Goal: Task Accomplishment & Management: Use online tool/utility

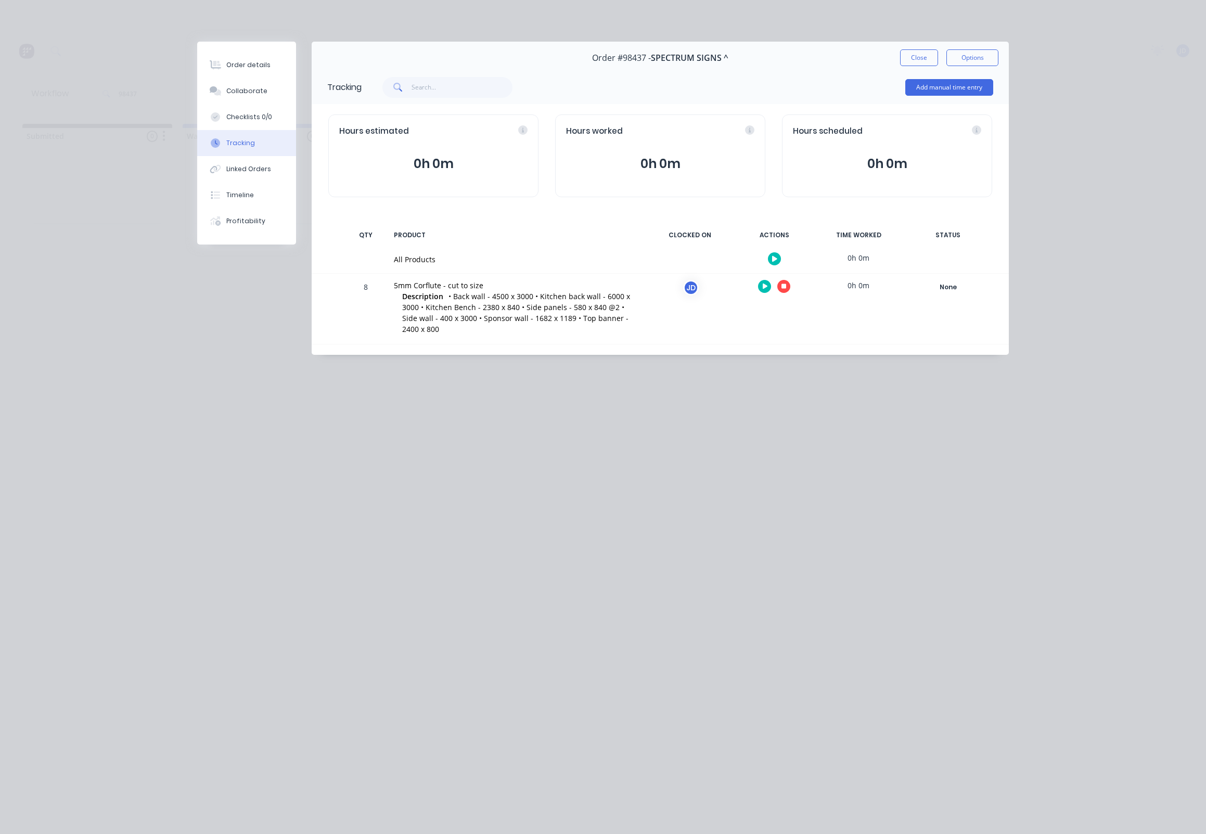
click at [780, 287] on button "button" at bounding box center [783, 286] width 13 height 13
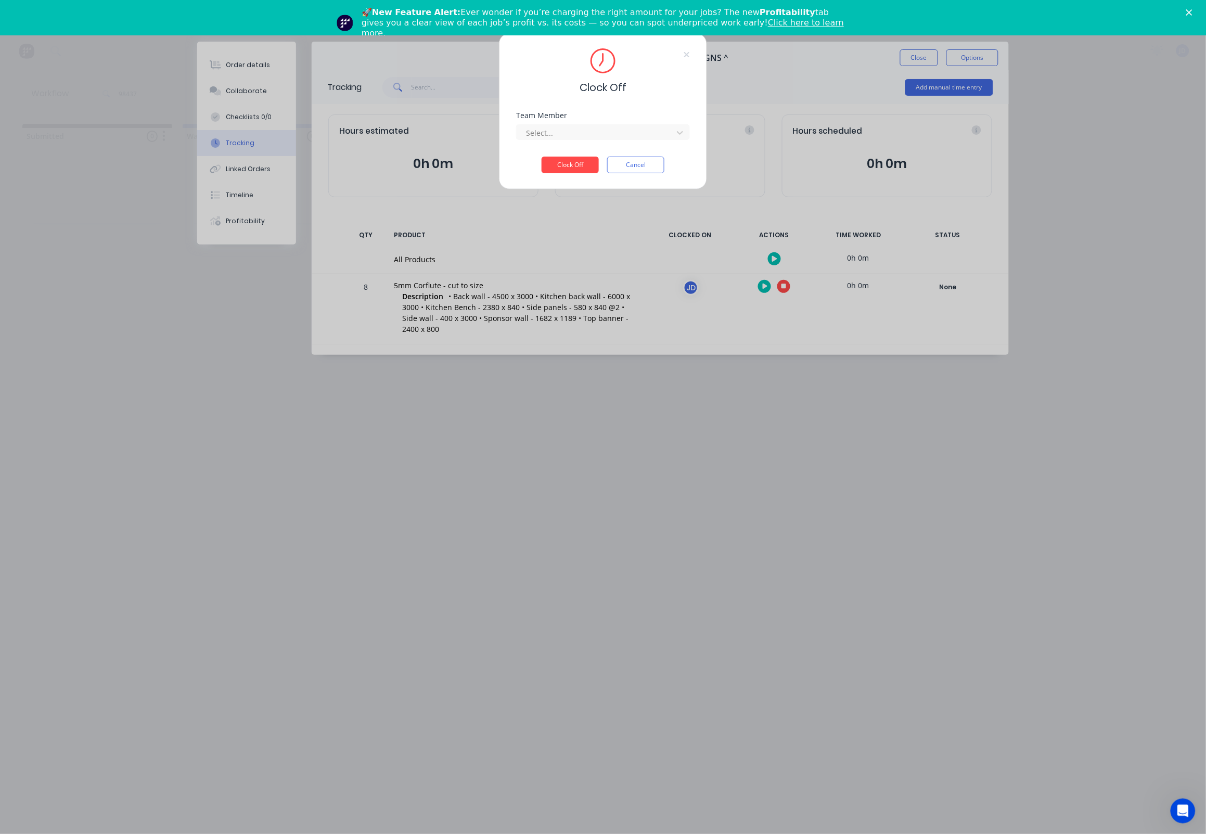
drag, startPoint x: 617, startPoint y: 146, endPoint x: 598, endPoint y: 146, distance: 18.7
click at [616, 146] on div "Team Member Select..." at bounding box center [603, 134] width 174 height 45
click at [589, 140] on div "Select..." at bounding box center [596, 133] width 149 height 16
click at [574, 162] on div "[PERSON_NAME]" at bounding box center [604, 159] width 174 height 19
drag, startPoint x: 569, startPoint y: 170, endPoint x: 557, endPoint y: 172, distance: 12.1
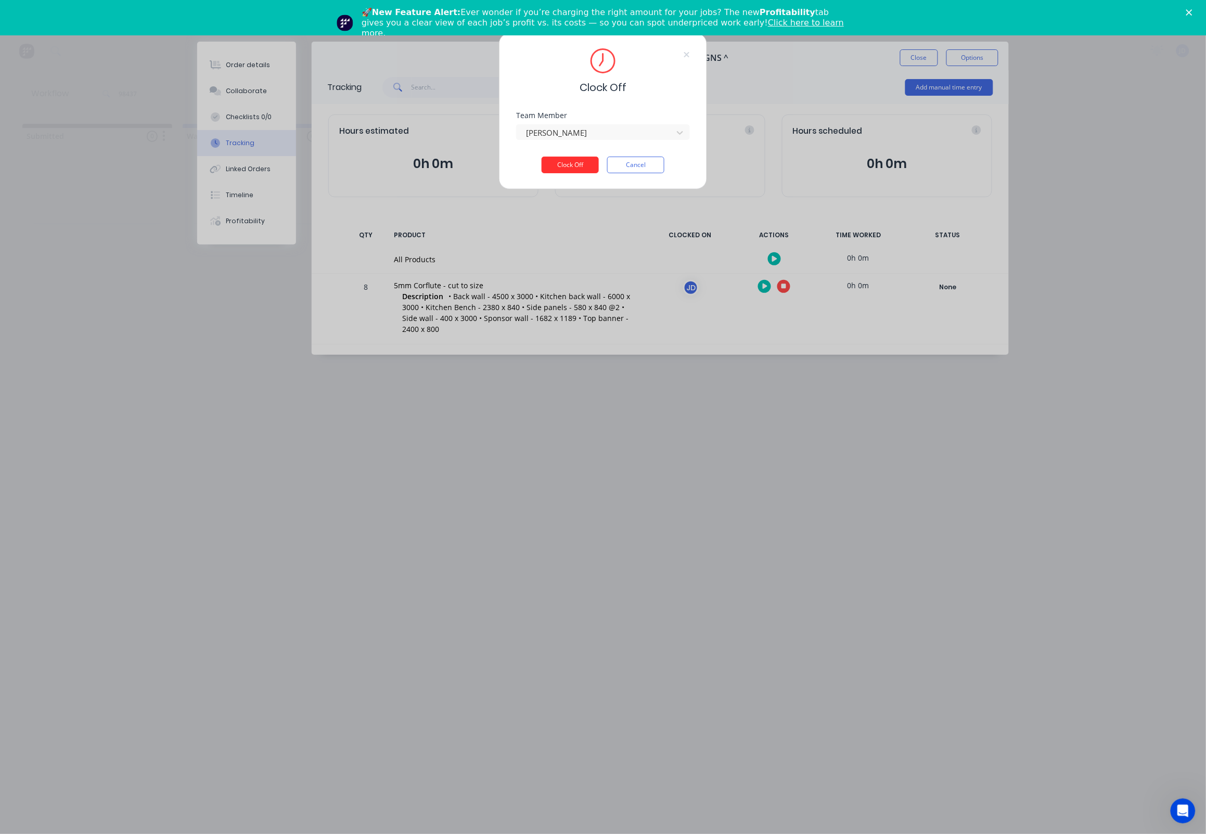
click at [568, 170] on button "Clock Off" at bounding box center [570, 165] width 57 height 17
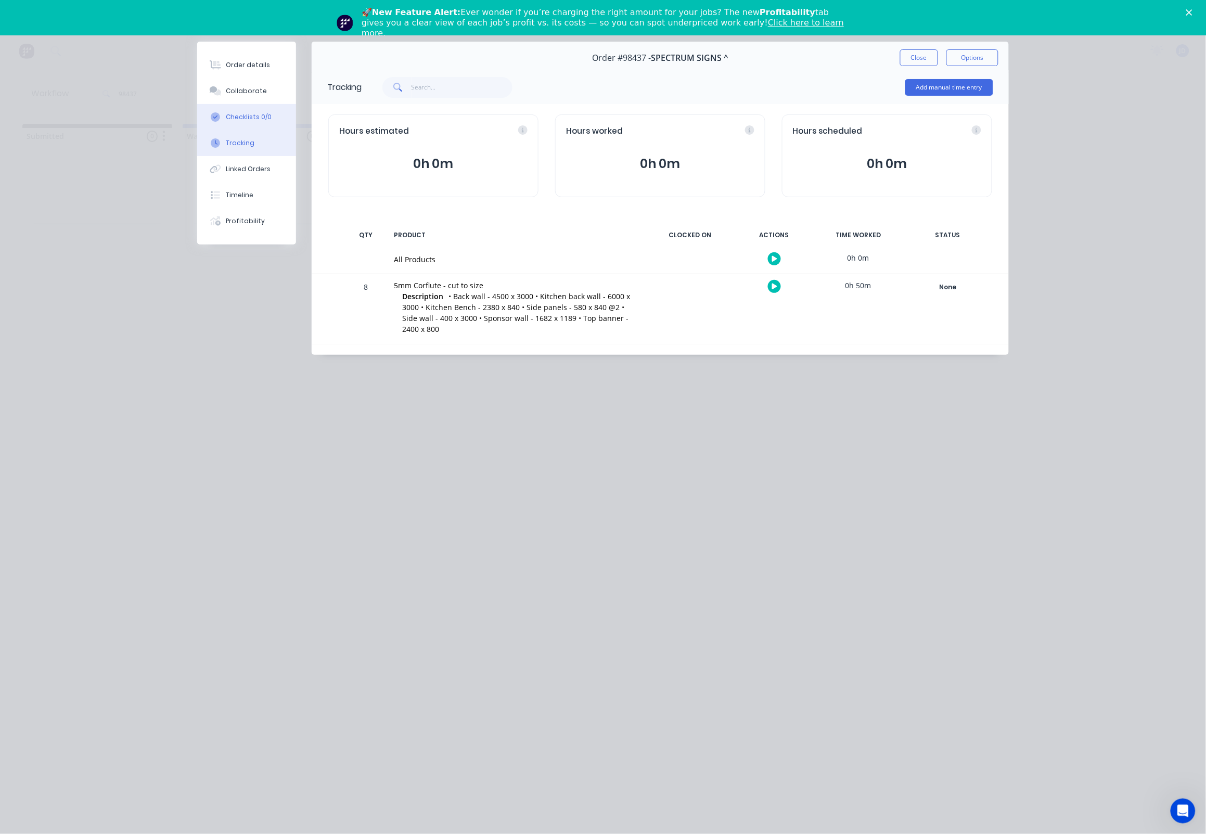
drag, startPoint x: 236, startPoint y: 87, endPoint x: 251, endPoint y: 117, distance: 32.6
click at [236, 87] on div "Collaborate" at bounding box center [246, 90] width 41 height 9
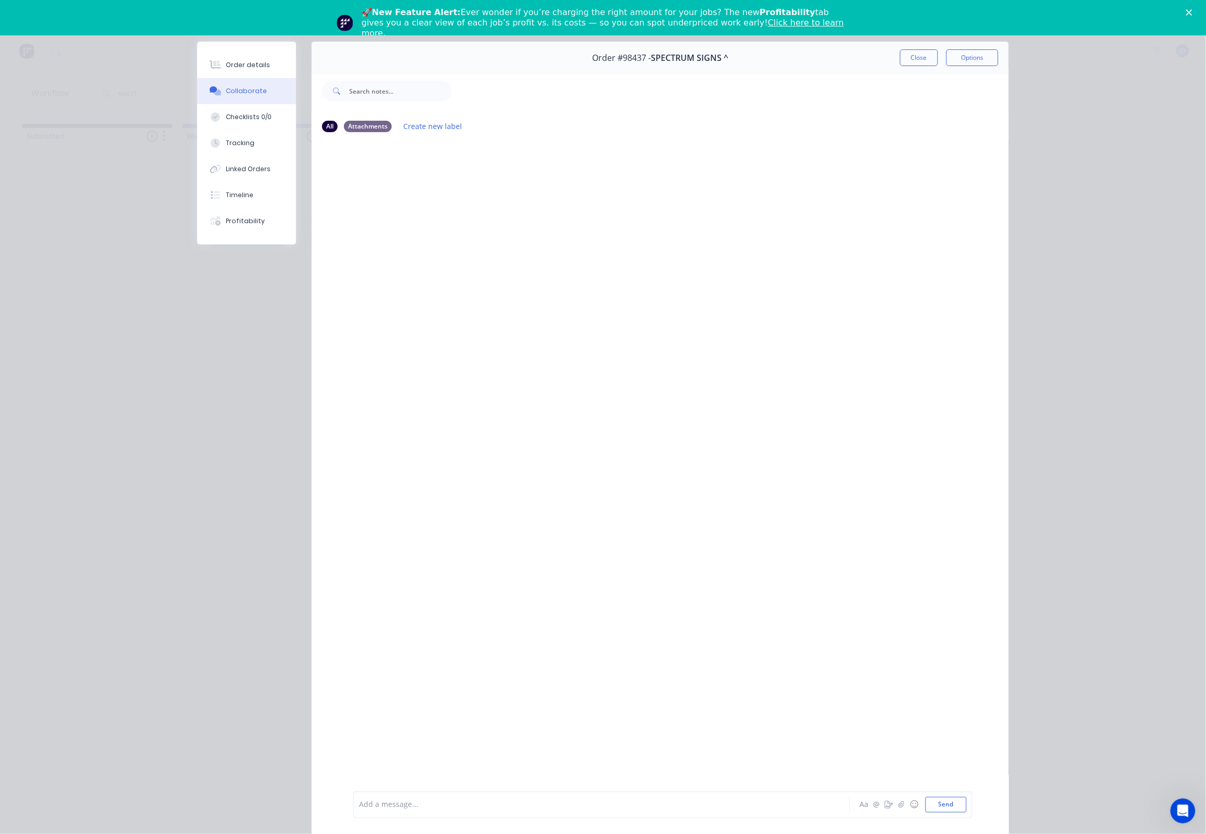
click at [391, 806] on div at bounding box center [587, 805] width 455 height 11
click at [907, 64] on button "Close" at bounding box center [919, 57] width 38 height 17
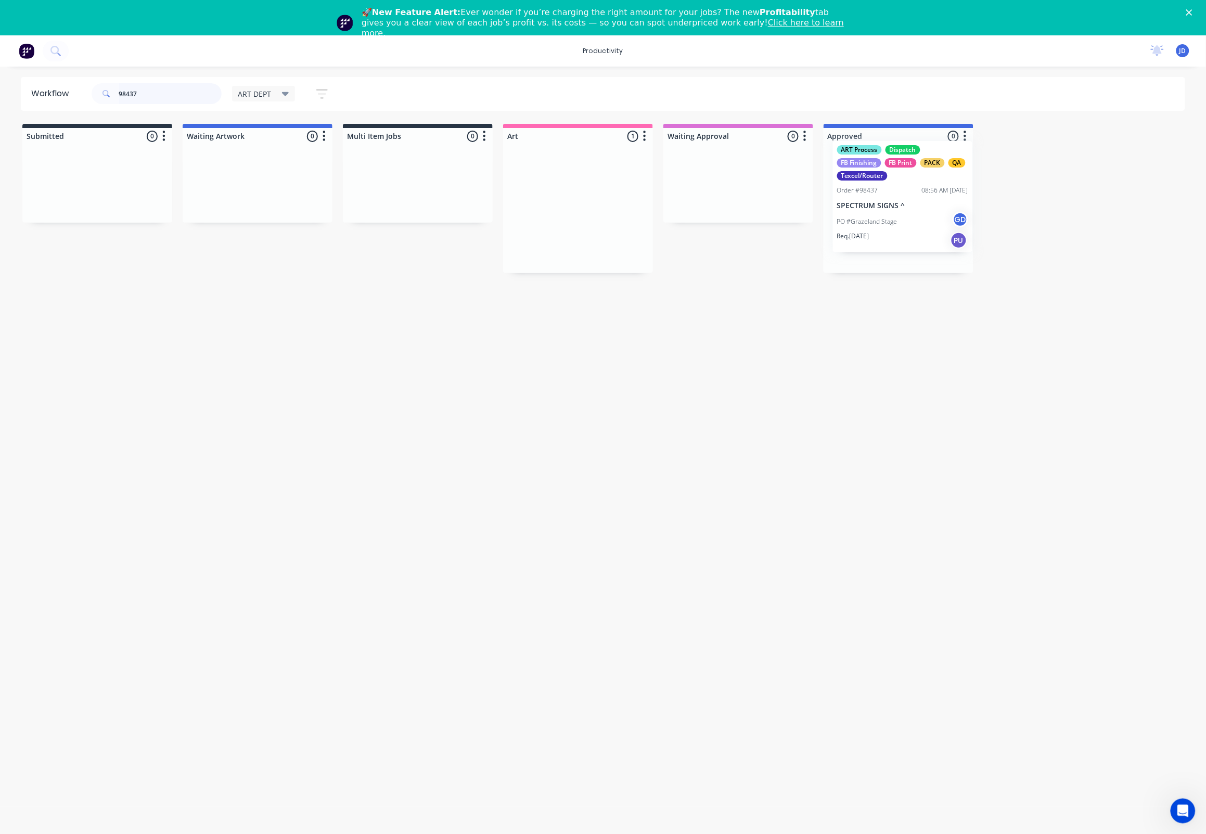
drag, startPoint x: 759, startPoint y: 191, endPoint x: 896, endPoint y: 200, distance: 137.1
click at [878, 209] on div at bounding box center [899, 209] width 150 height 129
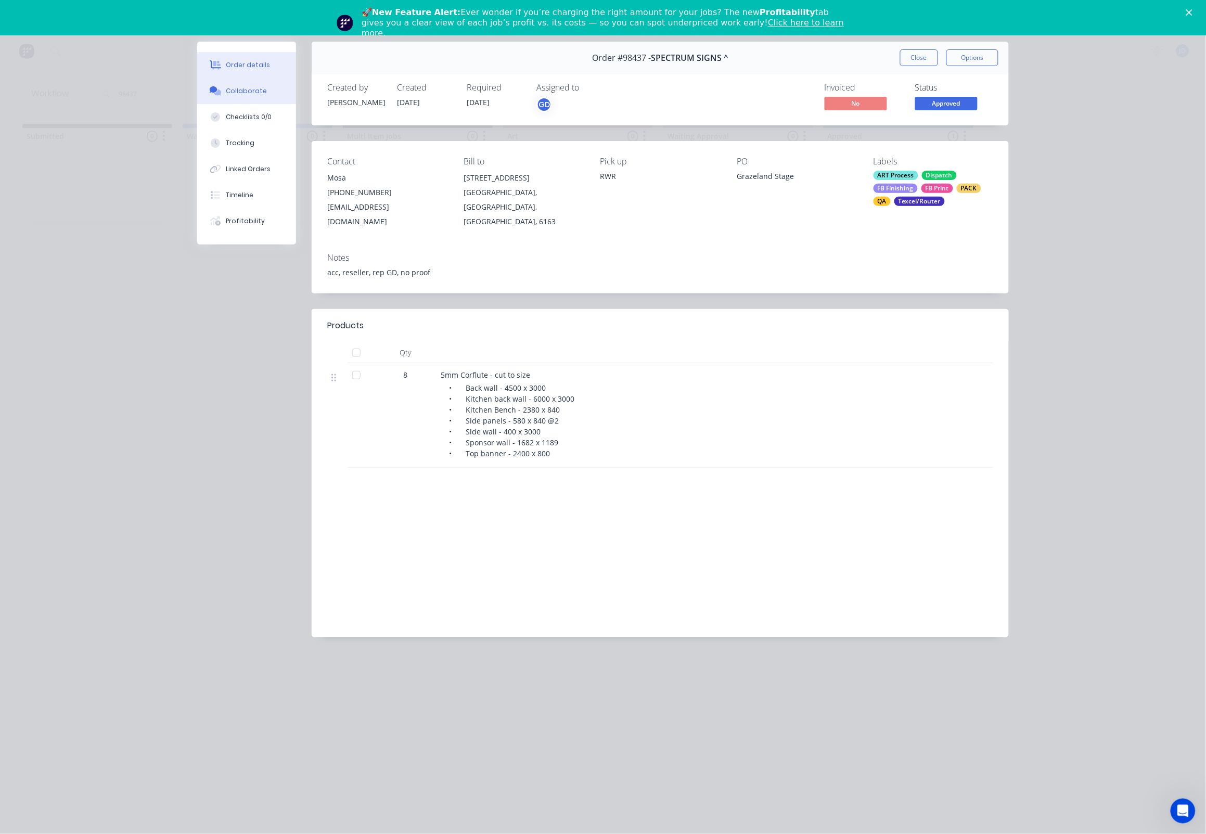
click at [272, 99] on button "Collaborate" at bounding box center [246, 91] width 99 height 26
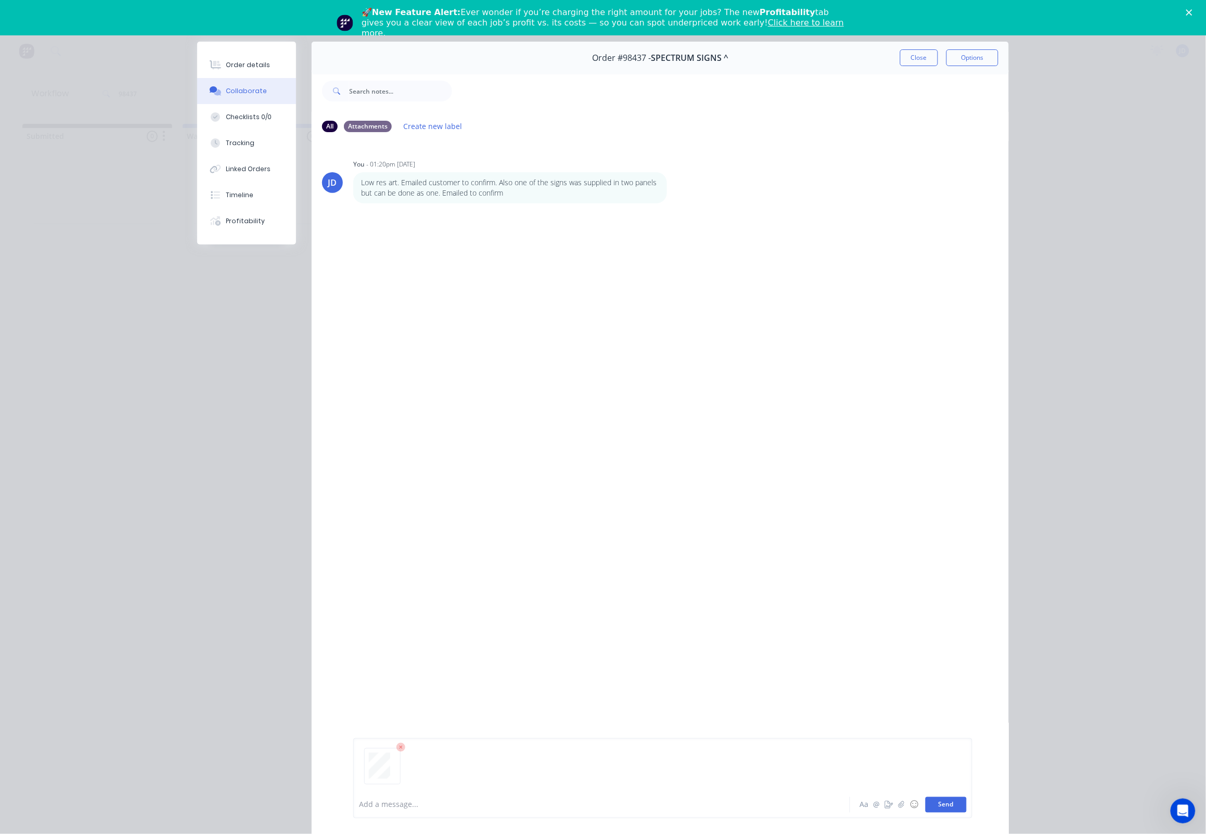
click at [939, 799] on button "Send" at bounding box center [946, 805] width 41 height 16
click at [379, 805] on div at bounding box center [587, 805] width 455 height 11
click at [921, 59] on button "Close" at bounding box center [919, 57] width 38 height 17
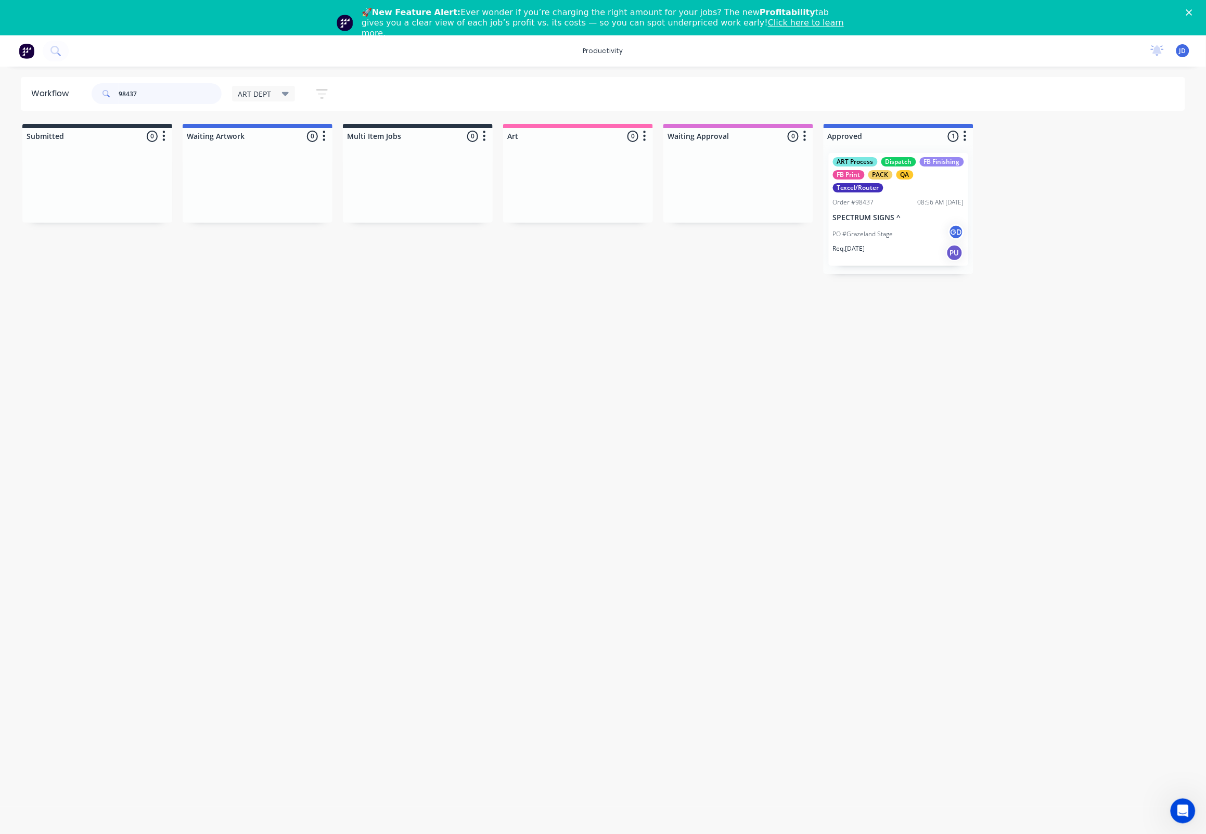
drag, startPoint x: 146, startPoint y: 95, endPoint x: 54, endPoint y: 92, distance: 92.7
click at [54, 92] on header "Workflow 98437 ART DEPT Save new view None edit ART DEPT (Default) edit Banner …" at bounding box center [603, 94] width 1165 height 34
type input "98437"
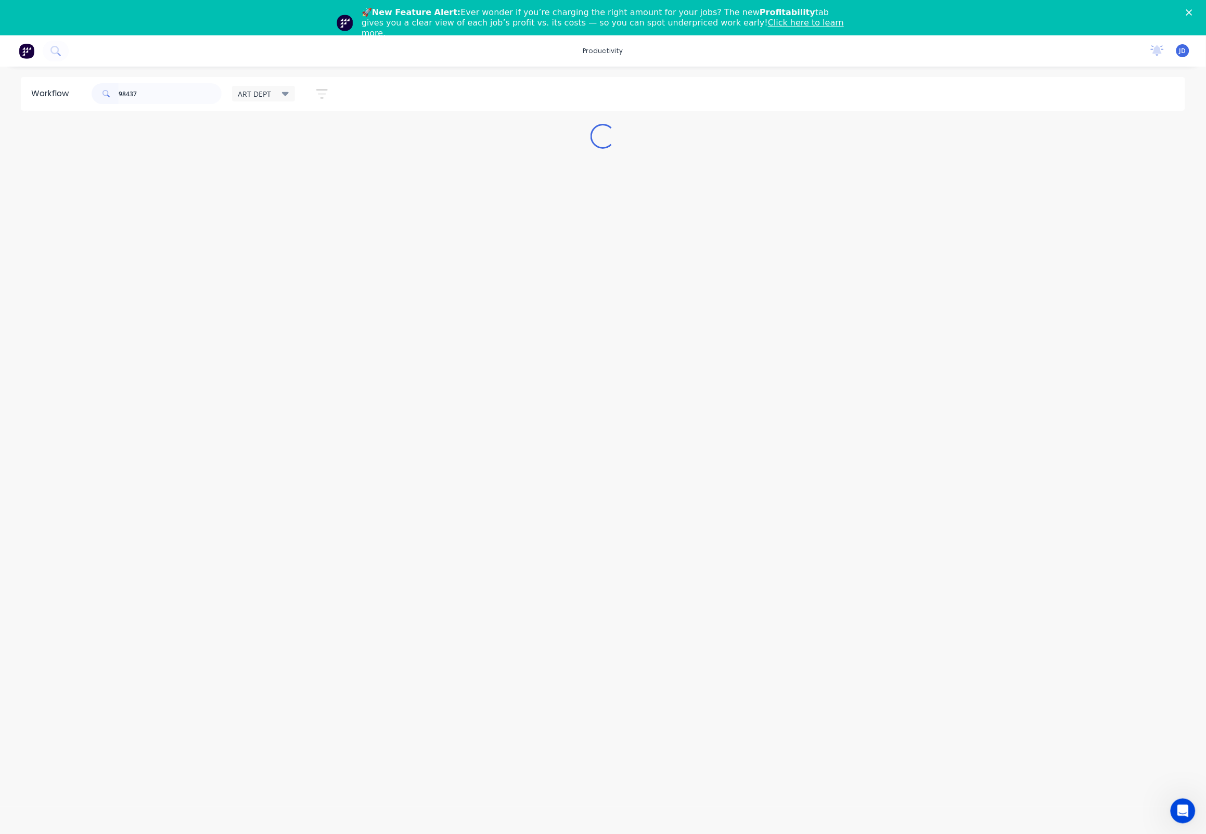
click at [825, 227] on div "Workflow 98437 ART DEPT Save new view None edit ART DEPT (Default) edit Banner …" at bounding box center [603, 463] width 1206 height 772
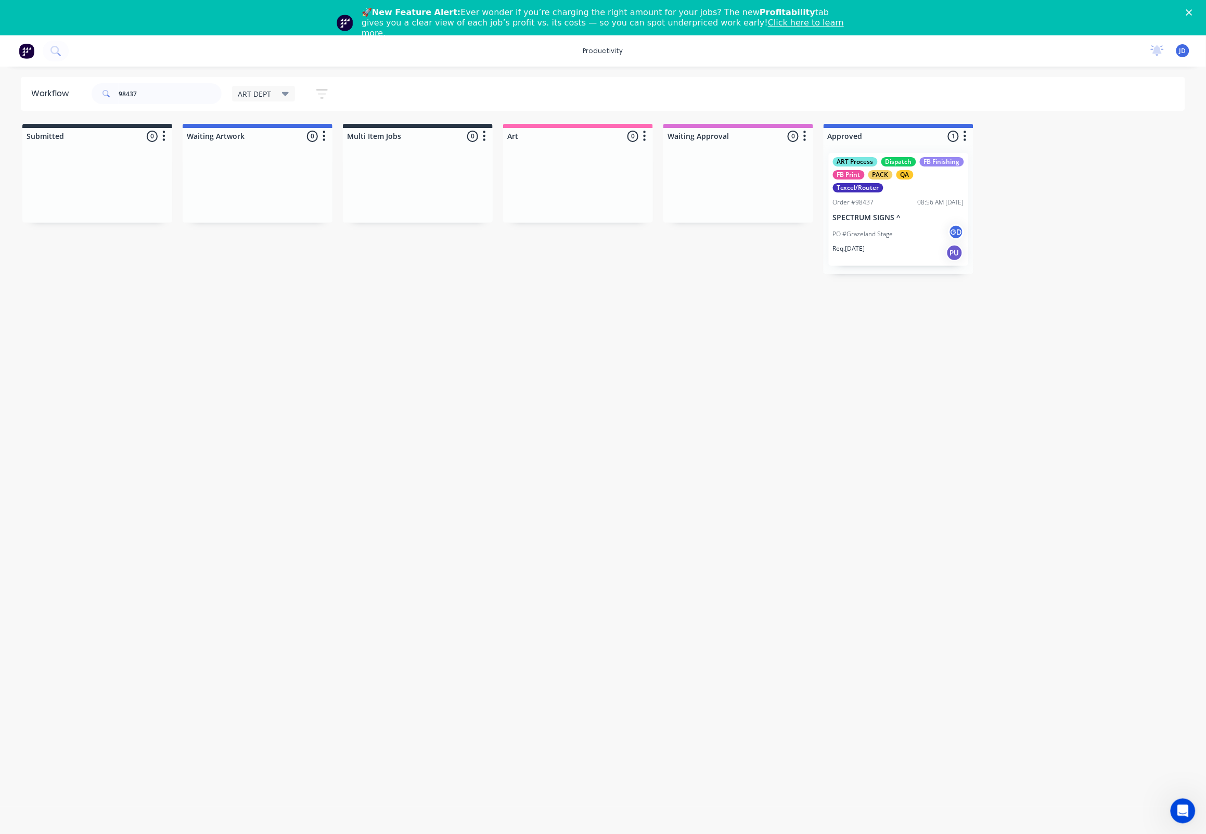
click at [862, 226] on div "PO #Grazeland Stage GD" at bounding box center [898, 234] width 131 height 20
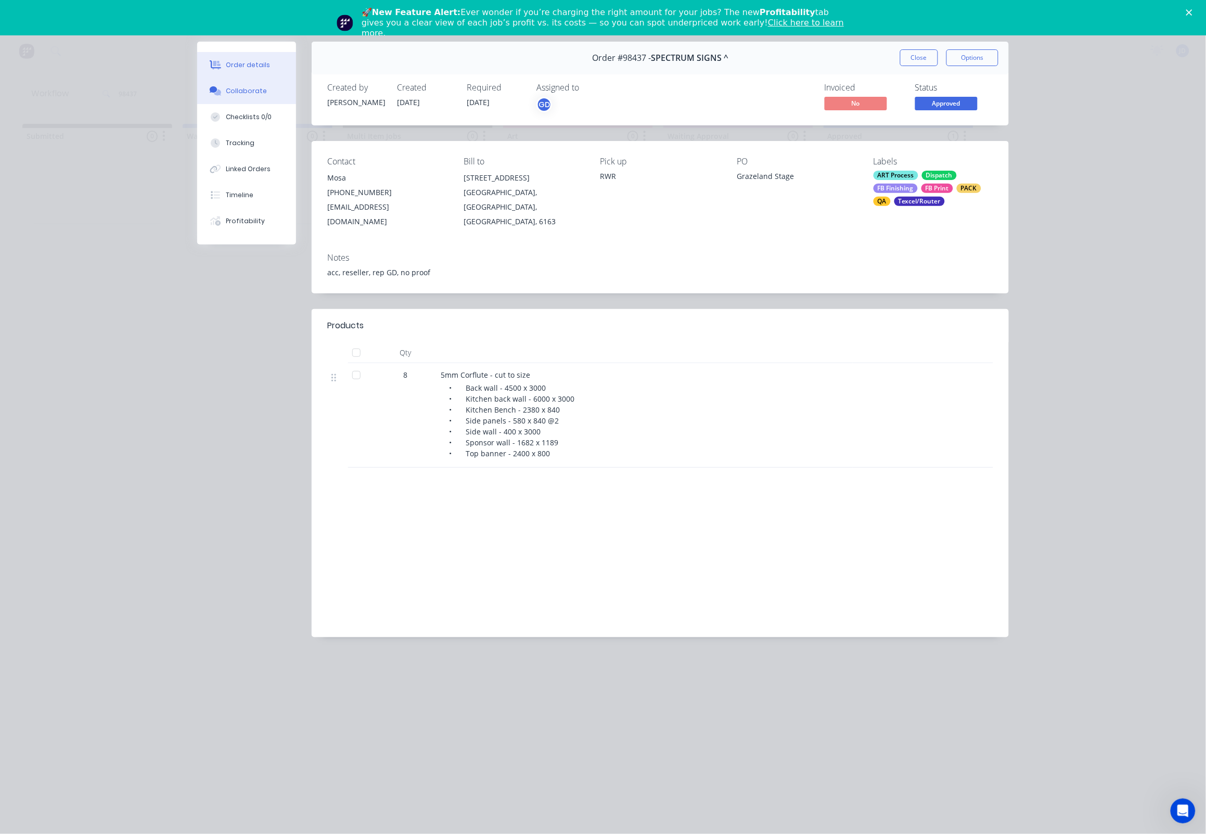
click at [226, 92] on div "Collaborate" at bounding box center [246, 90] width 41 height 9
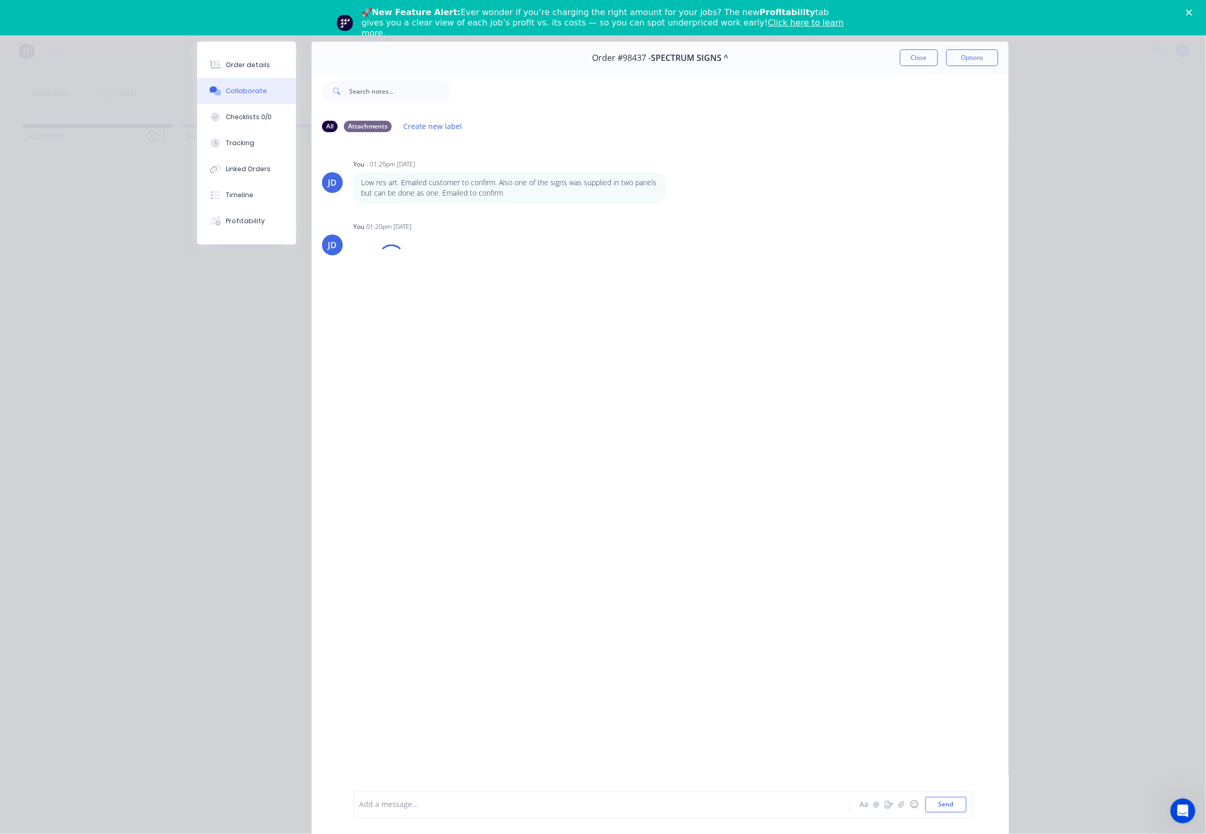
click at [461, 791] on div "Add a message... Aa @ ☺ Send" at bounding box center [662, 804] width 619 height 27
click at [462, 797] on div "Add a message..." at bounding box center [587, 805] width 456 height 16
click at [908, 58] on button "Close" at bounding box center [919, 57] width 38 height 17
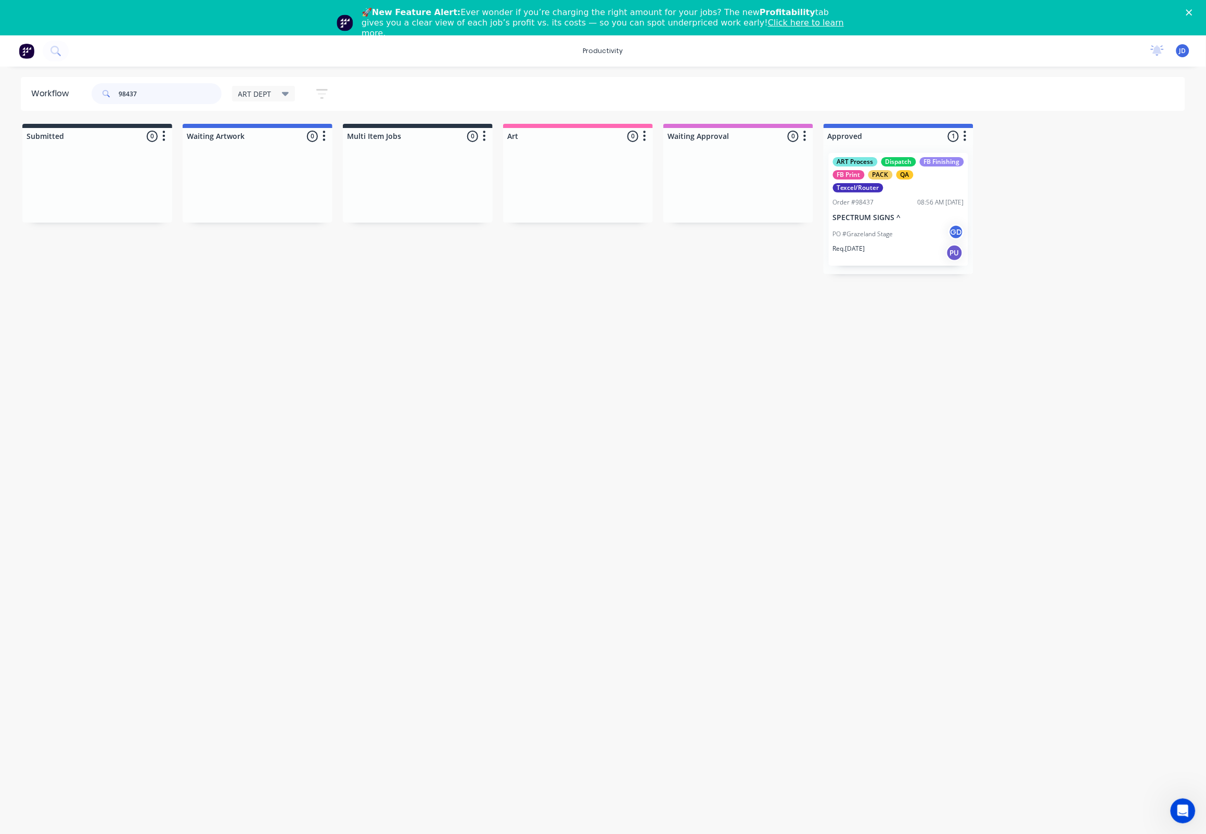
drag, startPoint x: 161, startPoint y: 88, endPoint x: 73, endPoint y: 85, distance: 87.5
click at [73, 85] on header "Workflow 98437 ART DEPT Save new view None edit ART DEPT (Default) edit Banner …" at bounding box center [603, 94] width 1165 height 34
drag, startPoint x: 155, startPoint y: 92, endPoint x: 84, endPoint y: 85, distance: 70.6
click at [84, 85] on header "Workflow 98437 ART DEPT Save new view None edit ART DEPT (Default) edit Banner …" at bounding box center [603, 94] width 1165 height 34
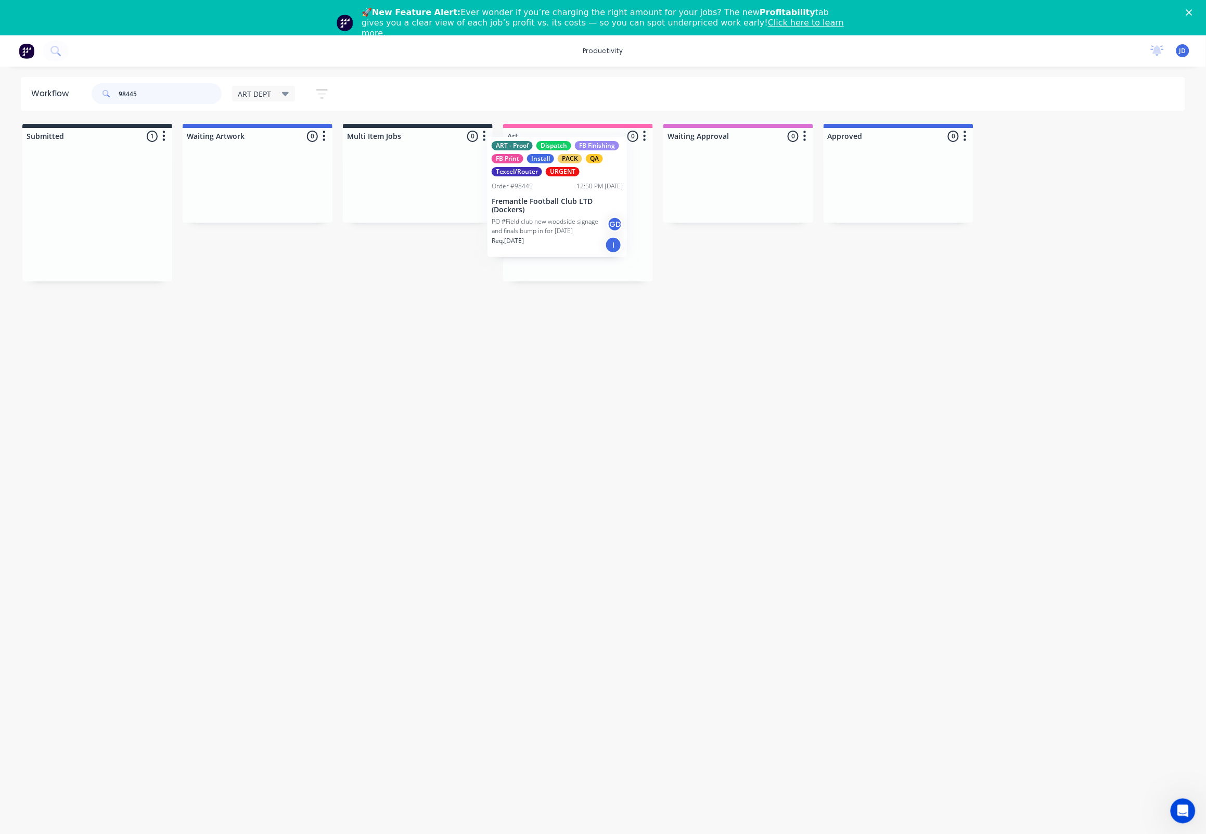
drag, startPoint x: 342, startPoint y: 221, endPoint x: 598, endPoint y: 203, distance: 256.6
click at [557, 240] on p "PO #Field club new woodside signage and finals bump in for [DATE]" at bounding box center [571, 243] width 116 height 19
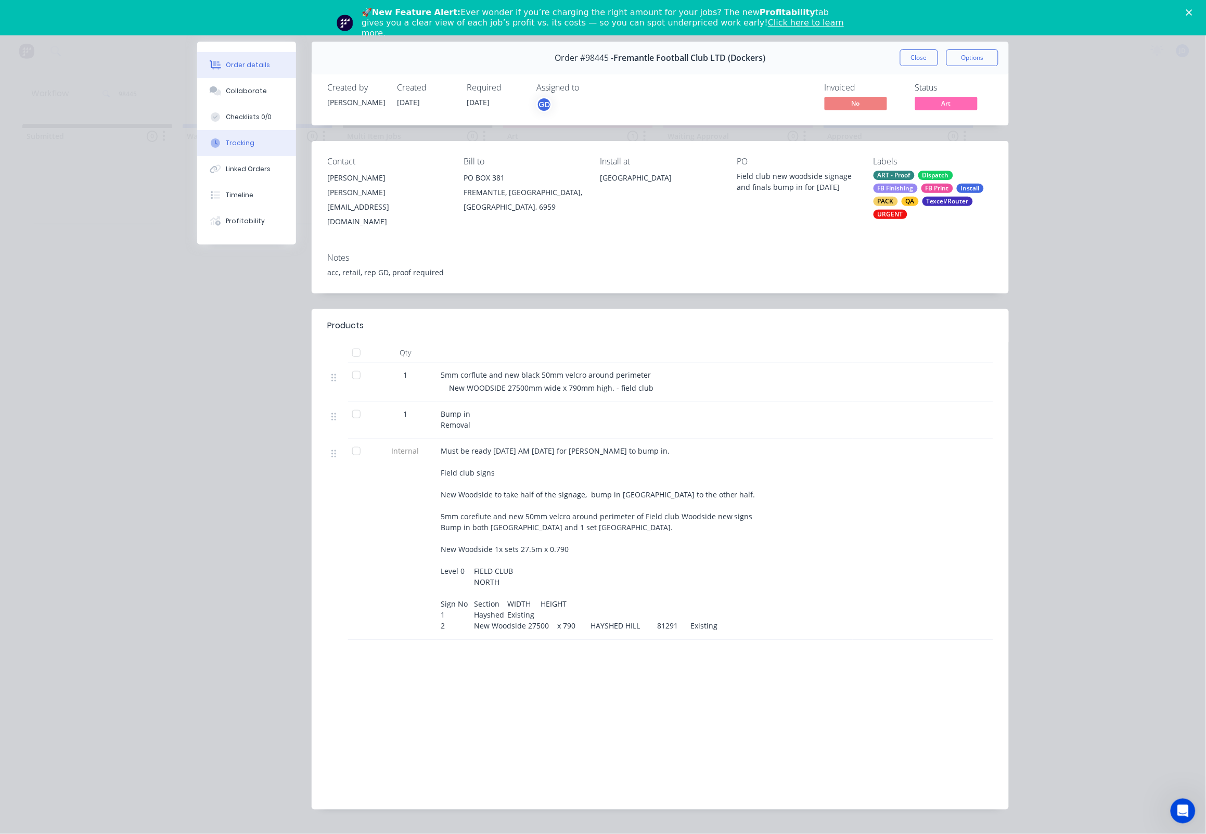
click at [226, 148] on div "Tracking" at bounding box center [240, 142] width 29 height 9
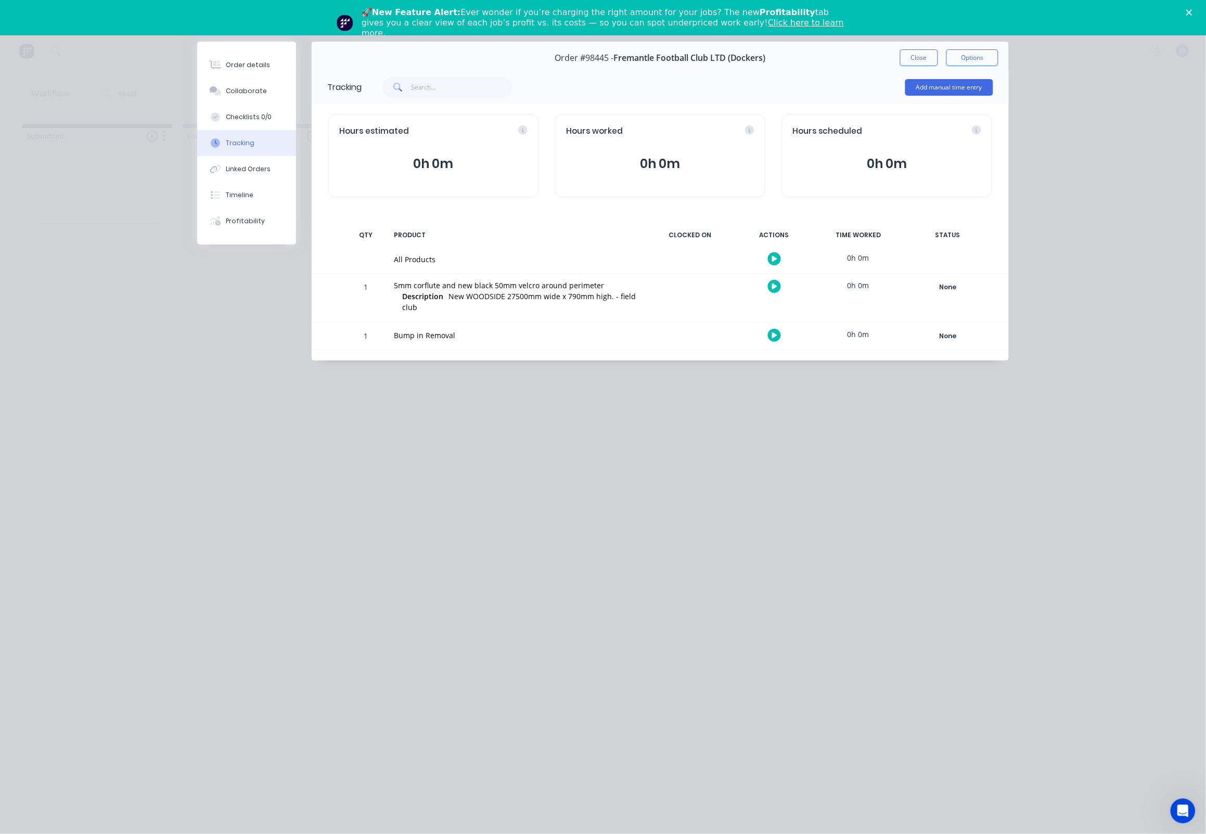
click at [772, 292] on button "button" at bounding box center [774, 286] width 13 height 13
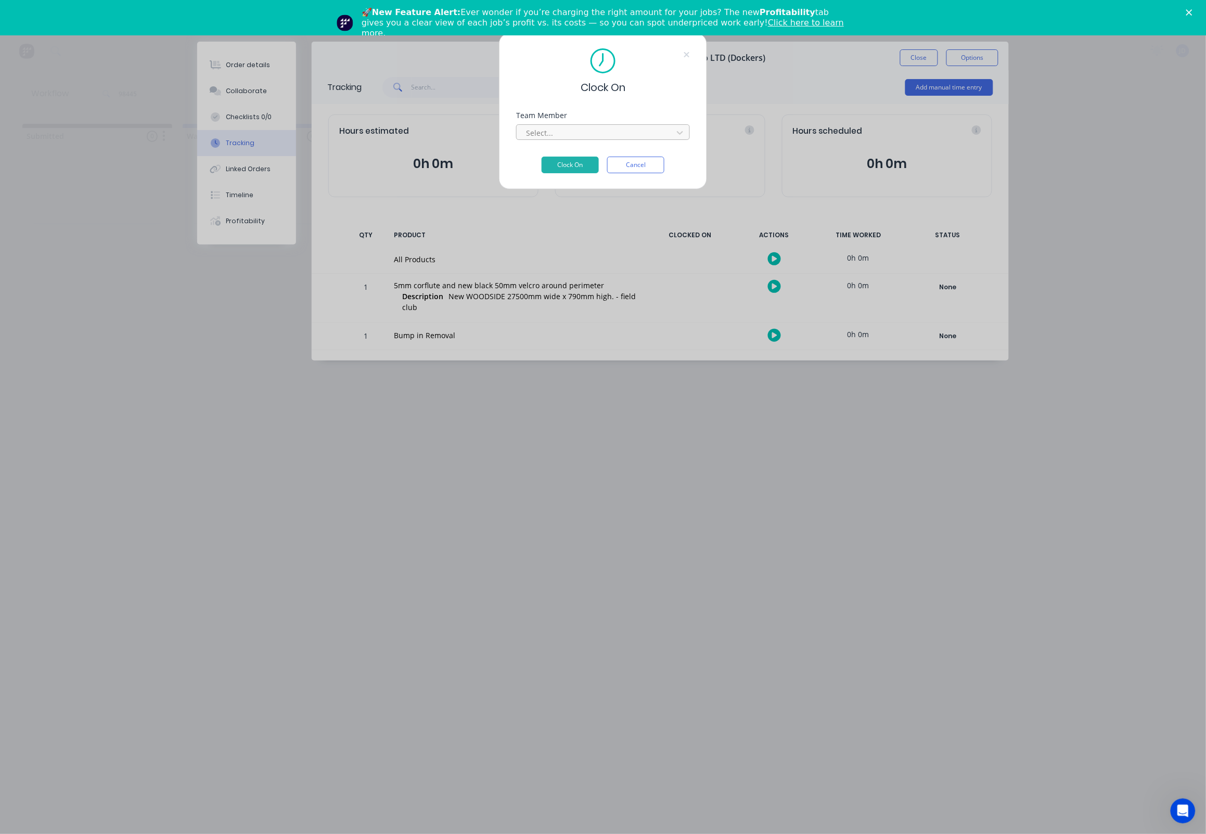
click at [556, 137] on div at bounding box center [596, 132] width 143 height 13
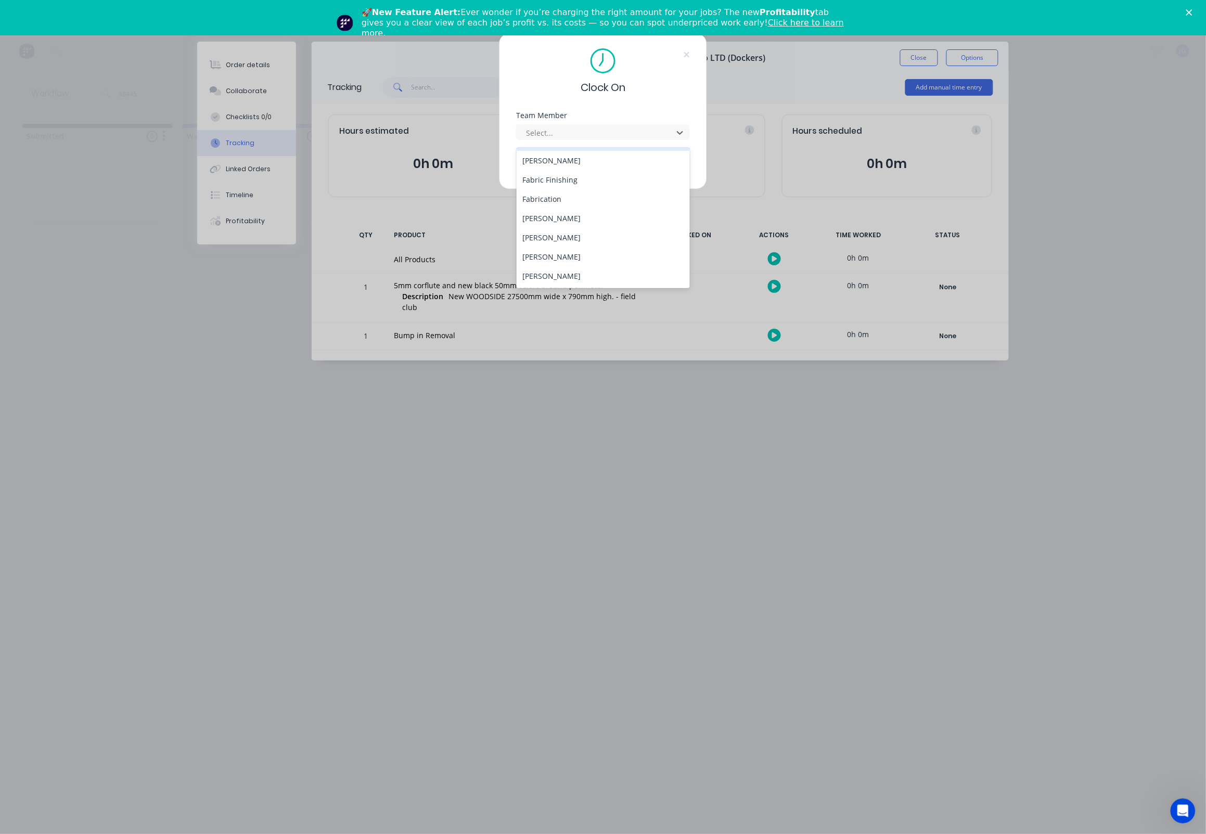
scroll to position [96, 0]
click at [543, 233] on div "[PERSON_NAME]" at bounding box center [604, 236] width 174 height 19
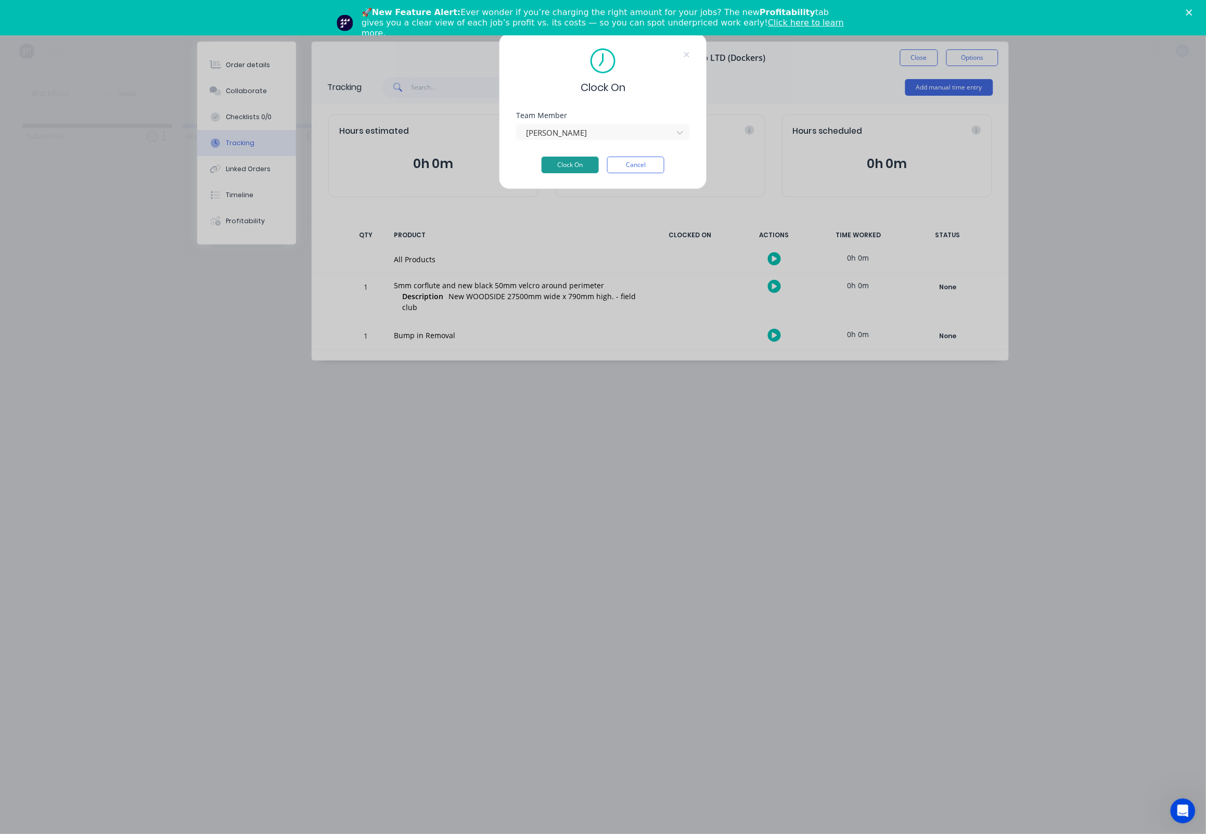
click at [554, 168] on button "Clock On" at bounding box center [570, 165] width 57 height 17
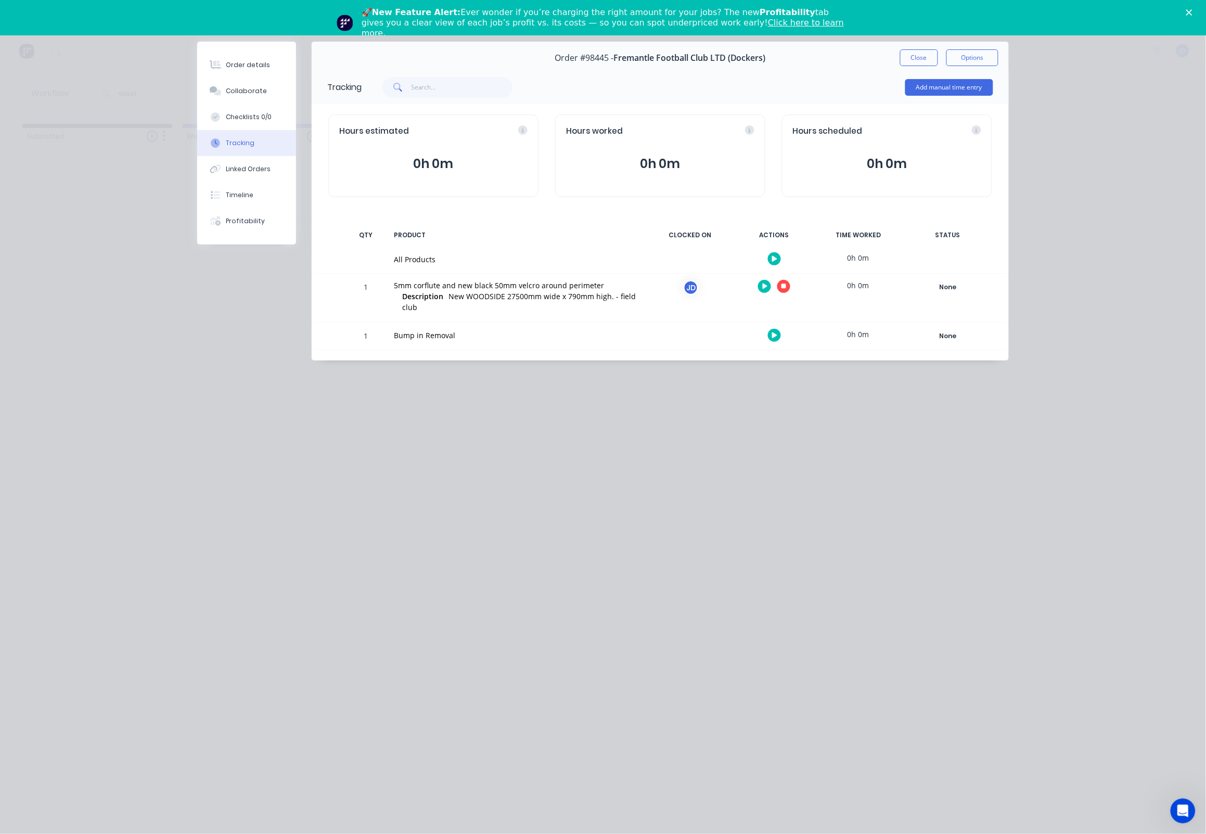
scroll to position [0, 0]
click at [789, 291] on button "button" at bounding box center [783, 286] width 13 height 13
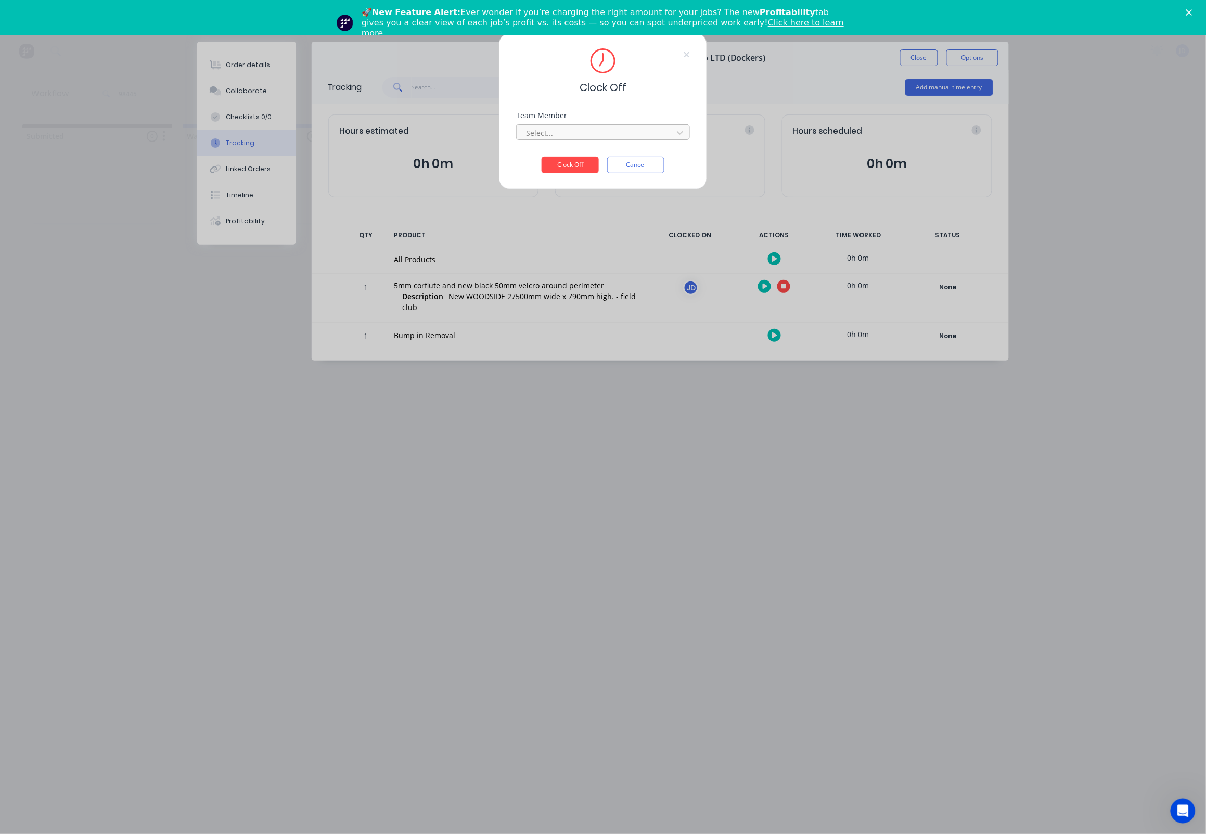
click at [628, 136] on div at bounding box center [596, 132] width 143 height 13
drag, startPoint x: 595, startPoint y: 159, endPoint x: 566, endPoint y: 166, distance: 29.5
click at [594, 159] on div "[PERSON_NAME]" at bounding box center [604, 159] width 174 height 19
drag, startPoint x: 565, startPoint y: 167, endPoint x: 579, endPoint y: 164, distance: 14.3
click at [564, 167] on button "Clock Off" at bounding box center [570, 165] width 57 height 17
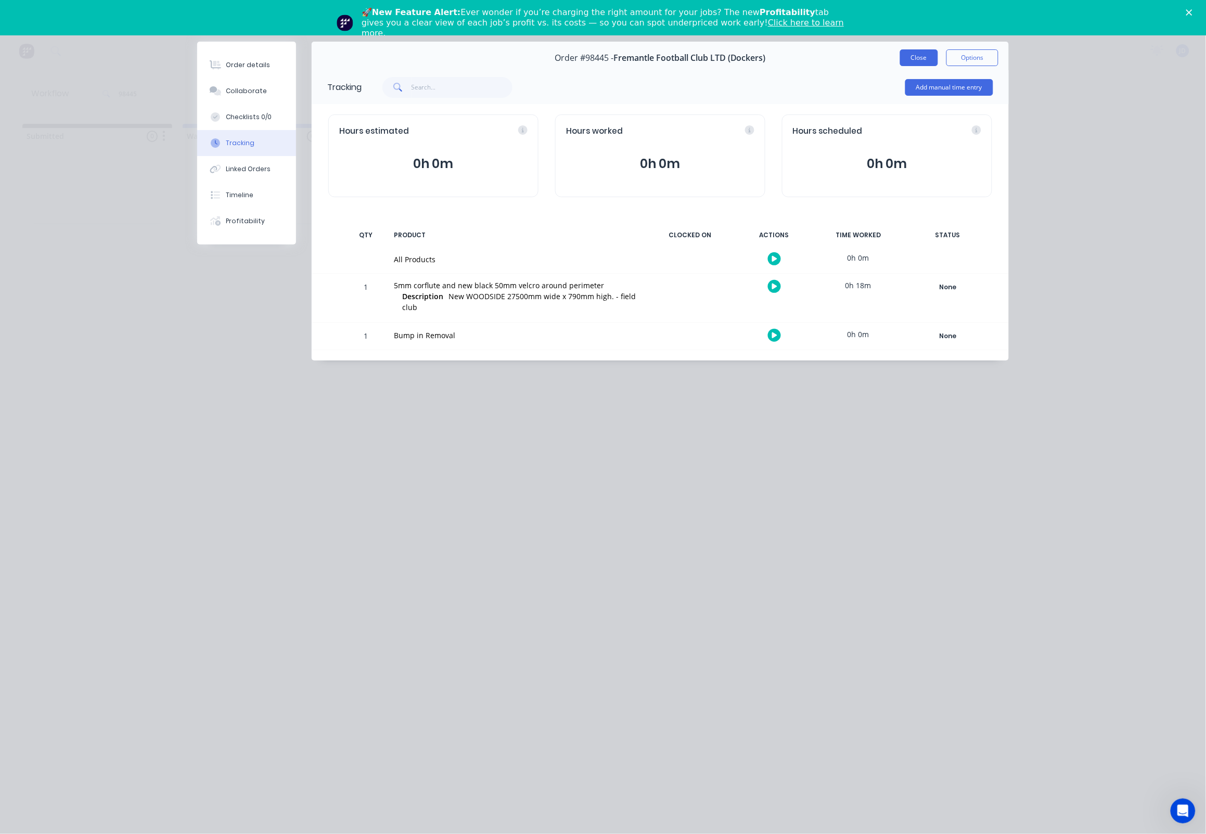
click at [924, 58] on button "Close" at bounding box center [919, 57] width 38 height 17
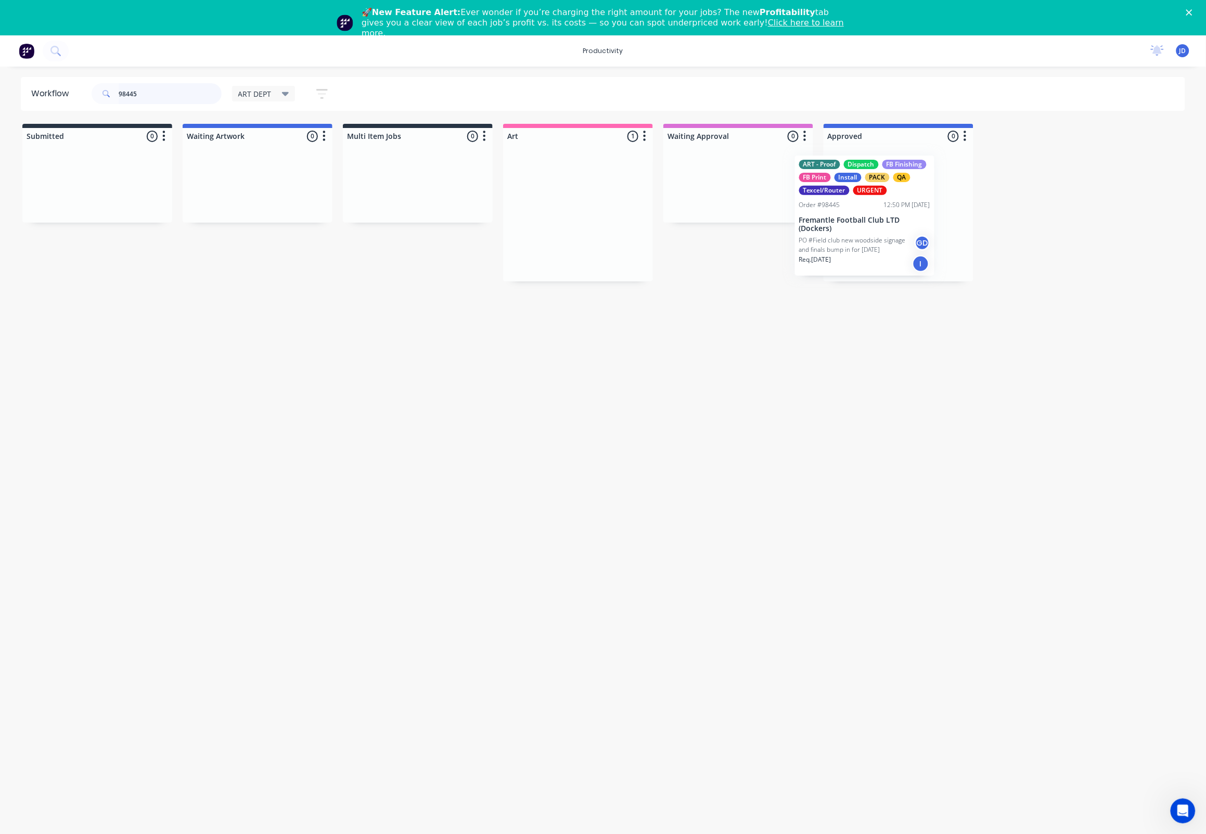
drag, startPoint x: 832, startPoint y: 202, endPoint x: 908, endPoint y: 204, distance: 76.5
drag, startPoint x: 183, startPoint y: 101, endPoint x: 92, endPoint y: 91, distance: 91.7
click at [92, 91] on div "98445" at bounding box center [157, 93] width 130 height 21
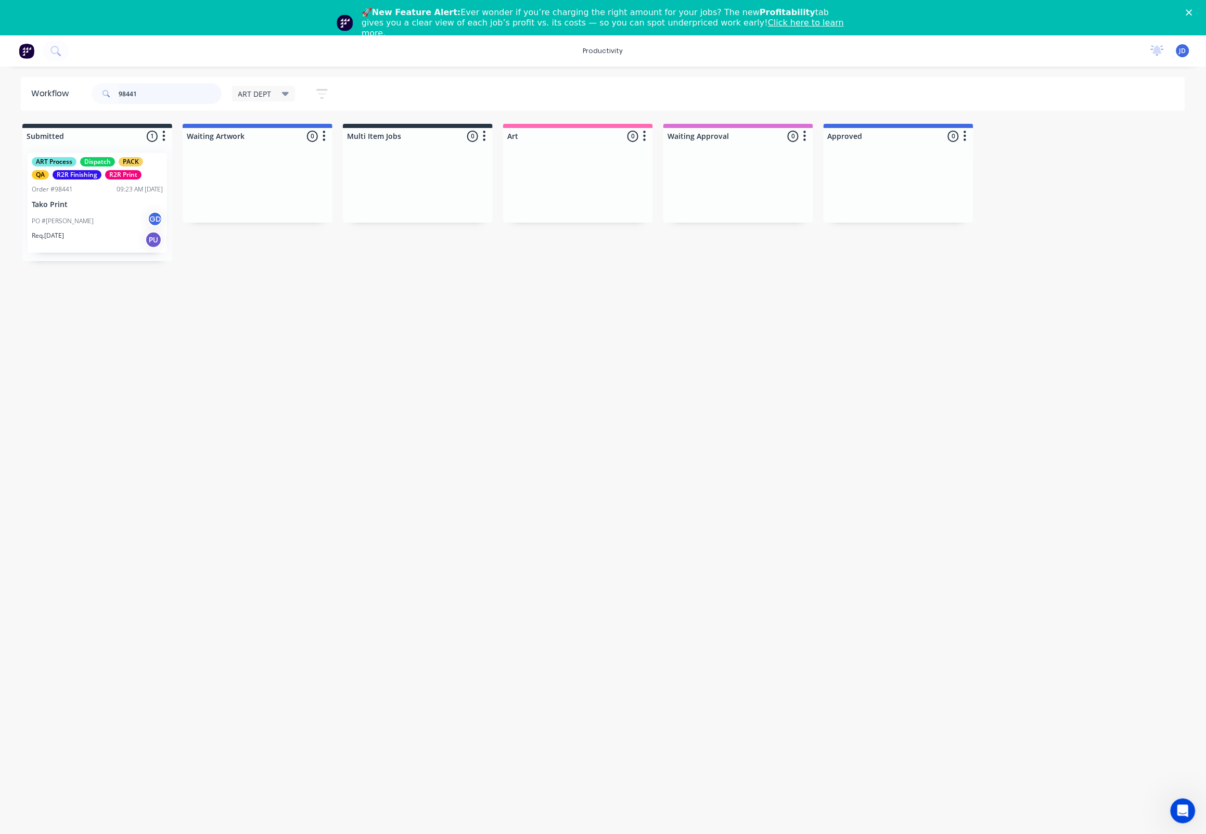
drag, startPoint x: 160, startPoint y: 92, endPoint x: 98, endPoint y: 87, distance: 62.1
click at [98, 87] on div "98441" at bounding box center [157, 93] width 130 height 21
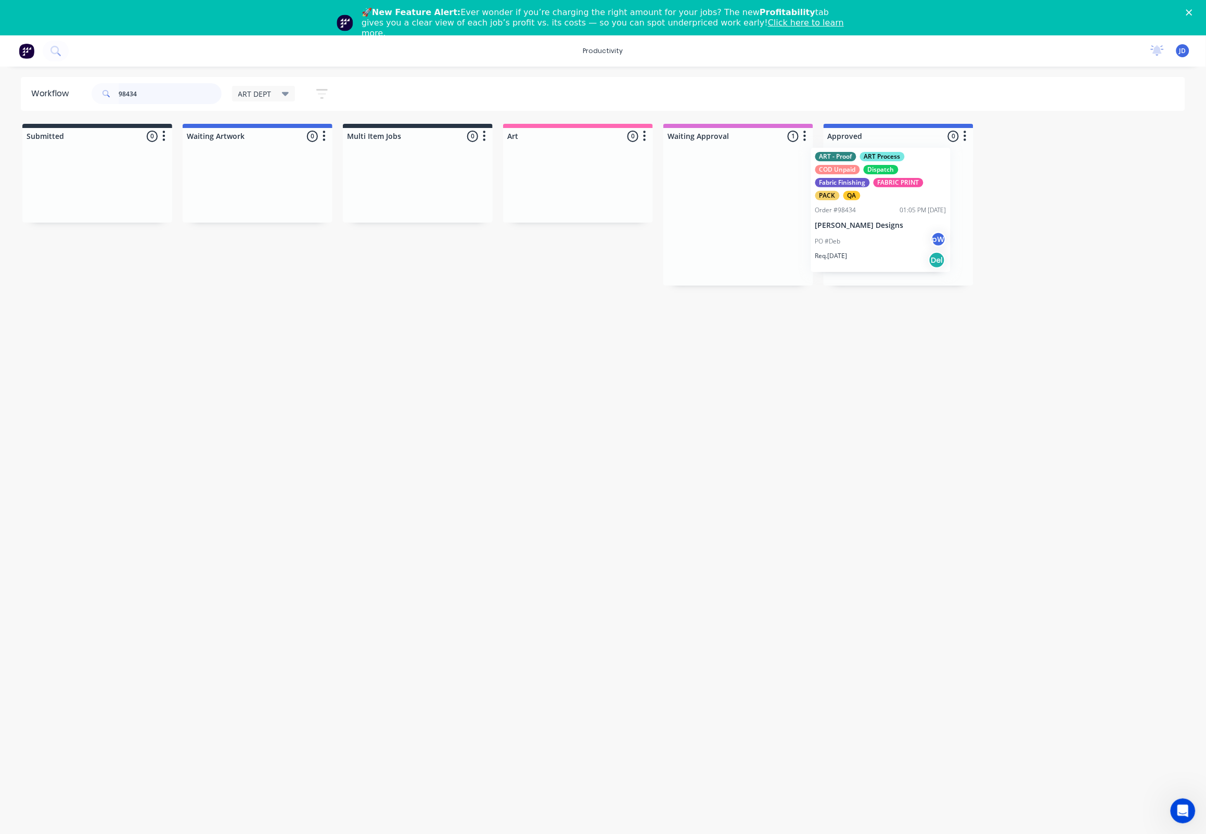
drag, startPoint x: 751, startPoint y: 255, endPoint x: 924, endPoint y: 240, distance: 173.4
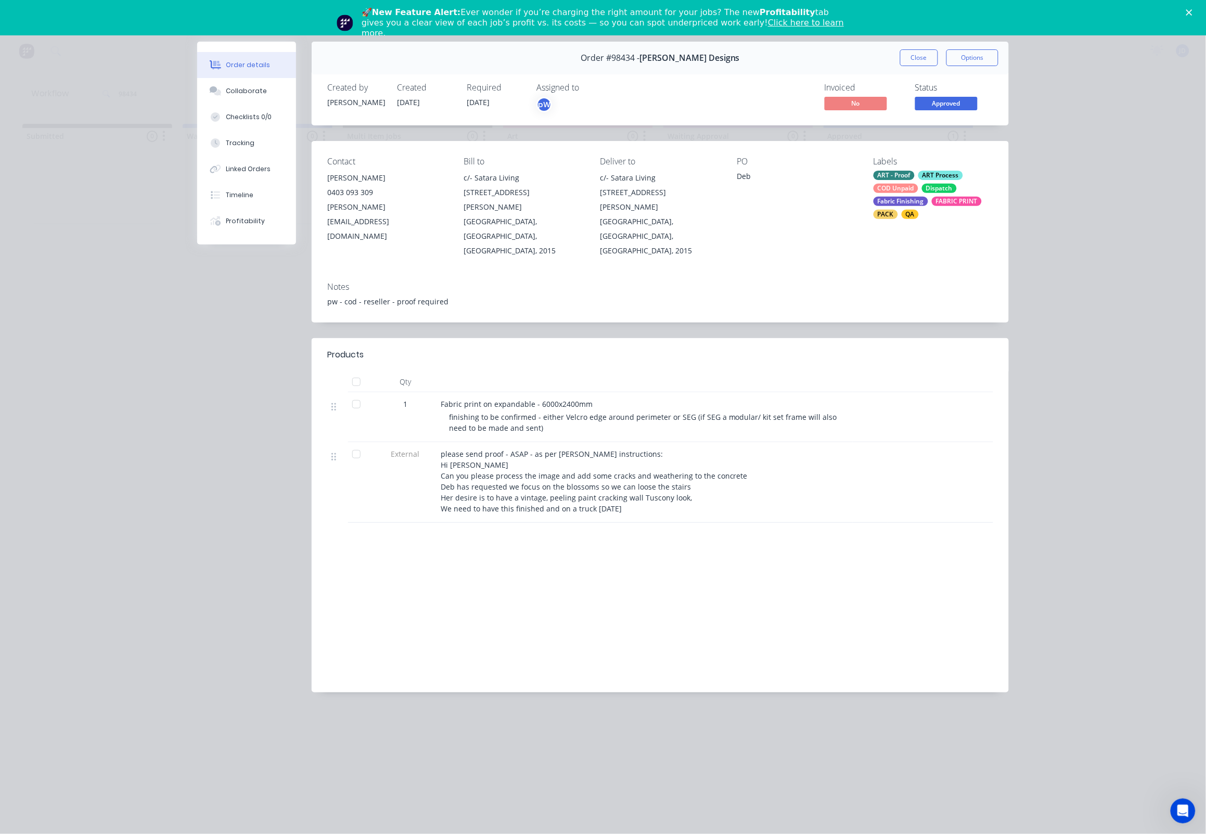
drag, startPoint x: 237, startPoint y: 92, endPoint x: 16, endPoint y: 112, distance: 222.1
click at [236, 92] on div "Collaborate" at bounding box center [246, 90] width 41 height 9
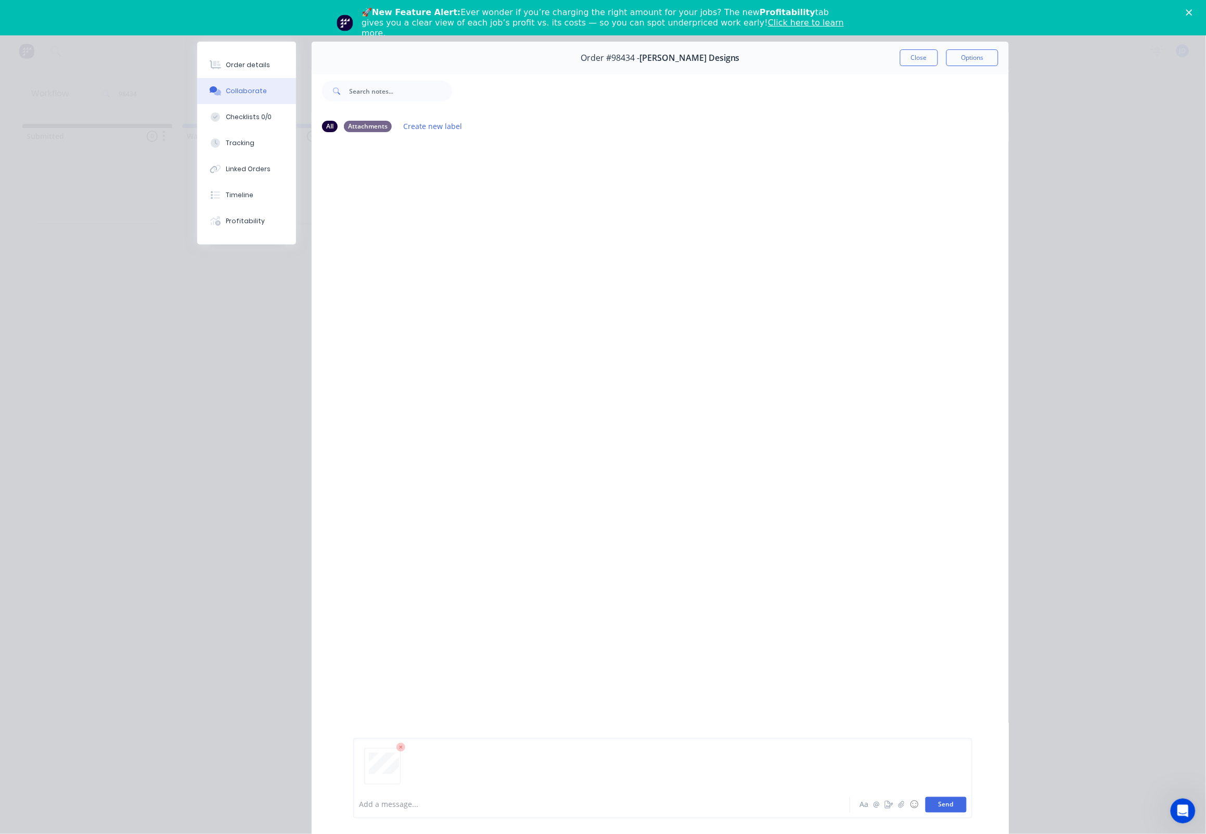
click at [953, 804] on button "Send" at bounding box center [946, 805] width 41 height 16
drag, startPoint x: 926, startPoint y: 58, endPoint x: 862, endPoint y: 71, distance: 65.4
click at [926, 58] on button "Close" at bounding box center [919, 57] width 38 height 17
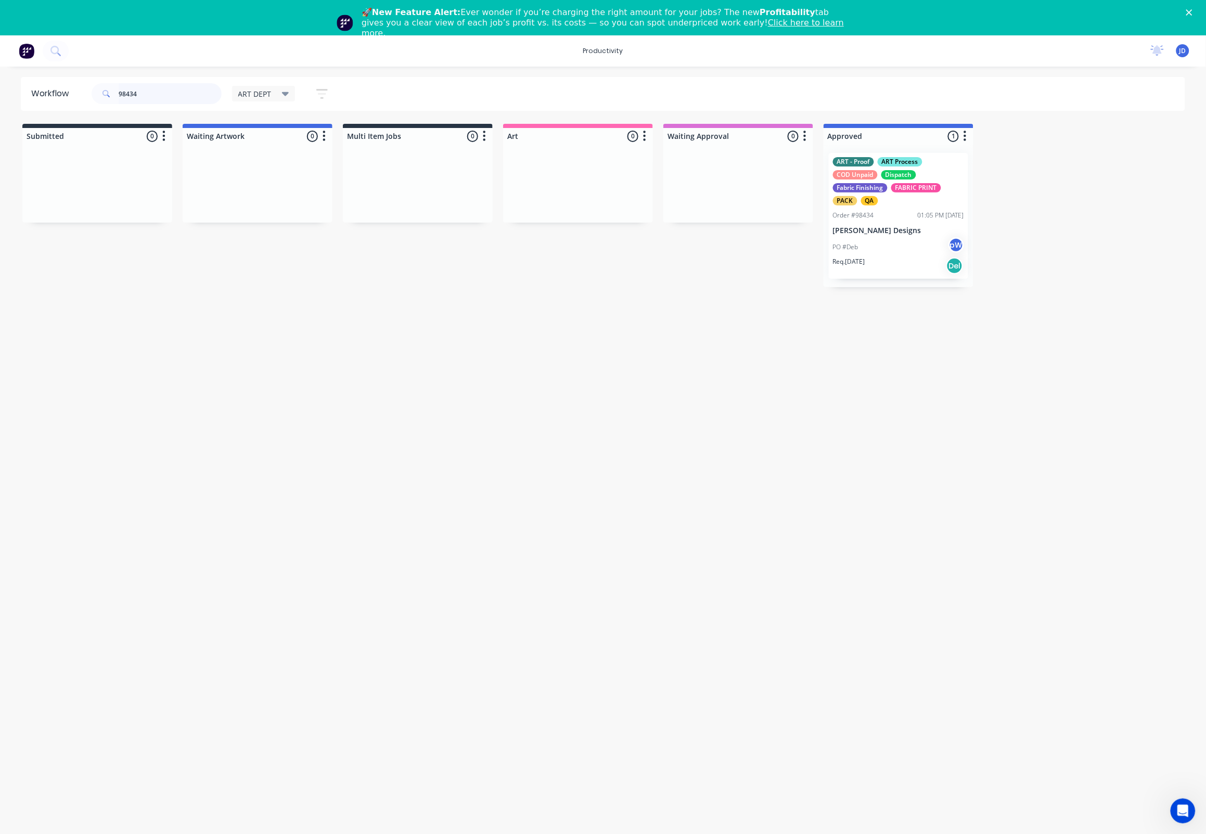
drag, startPoint x: 164, startPoint y: 92, endPoint x: 88, endPoint y: 86, distance: 76.7
click at [88, 86] on header "Workflow 98434 ART DEPT Save new view None edit ART DEPT (Default) edit Banner …" at bounding box center [603, 94] width 1165 height 34
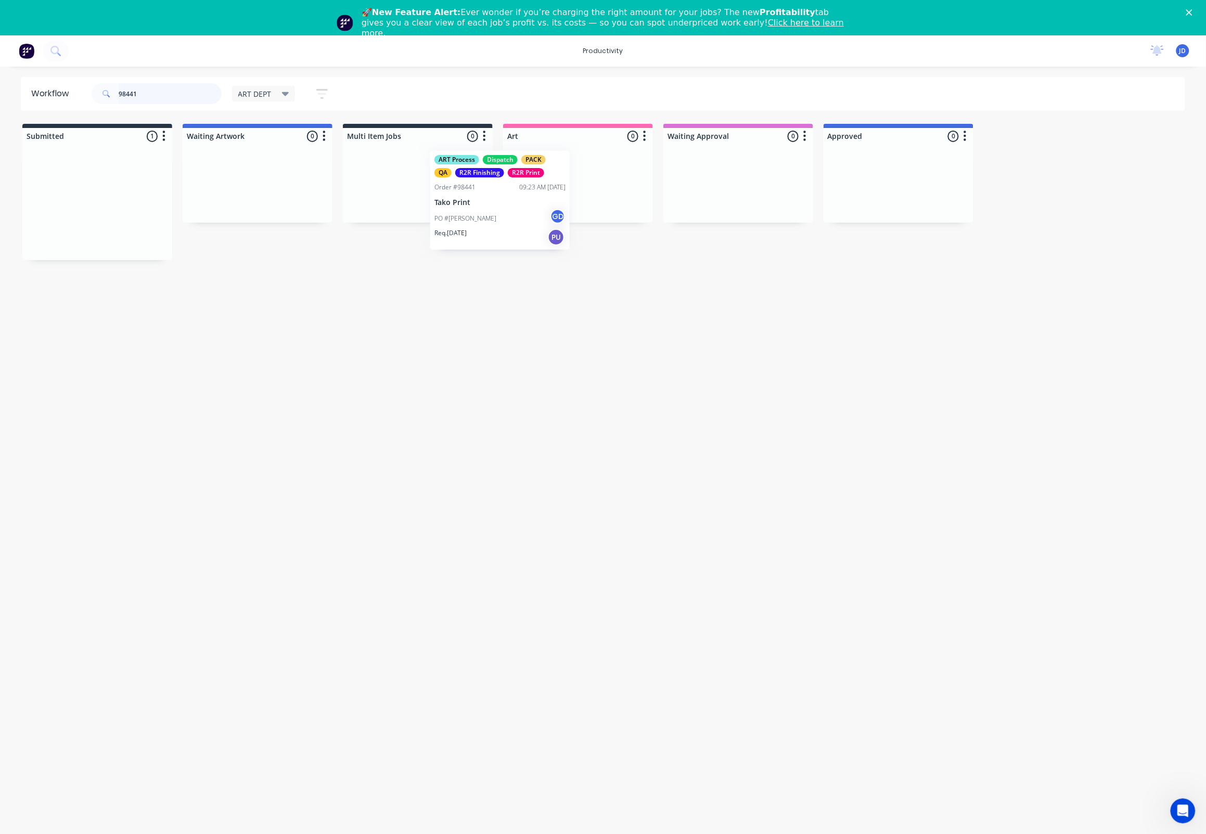
drag, startPoint x: 88, startPoint y: 209, endPoint x: 519, endPoint y: 207, distance: 431.4
click at [546, 218] on p "PO #[PERSON_NAME]" at bounding box center [544, 220] width 62 height 9
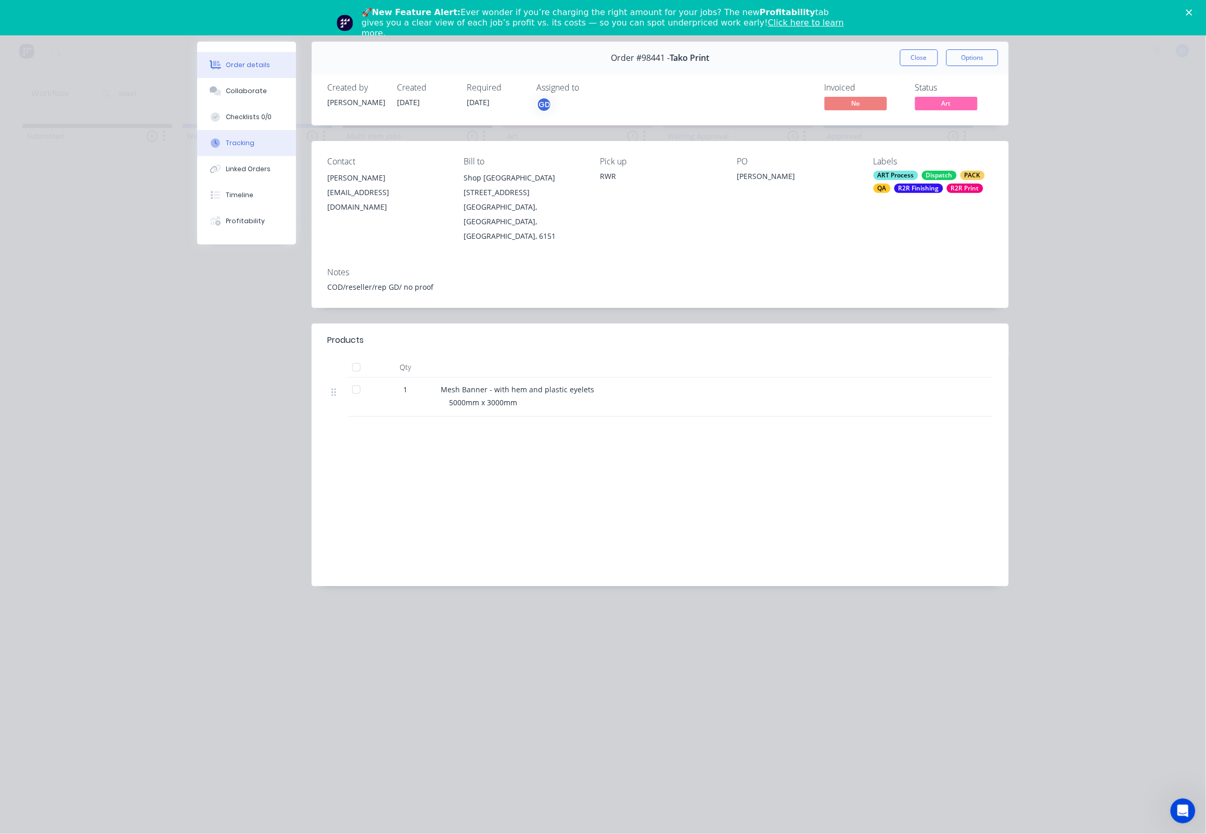
click at [245, 148] on div "Tracking" at bounding box center [240, 142] width 29 height 9
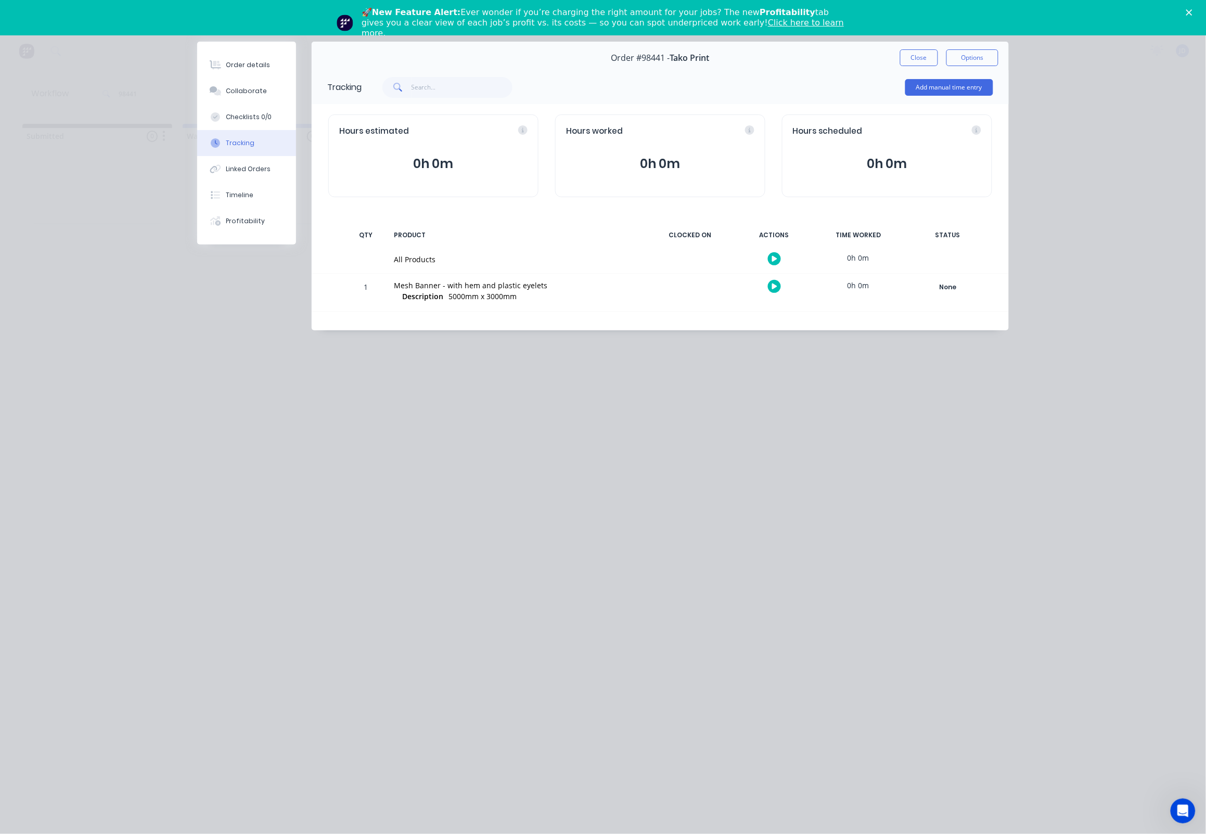
click at [790, 292] on div at bounding box center [774, 286] width 78 height 25
click at [780, 290] on button "button" at bounding box center [774, 286] width 13 height 13
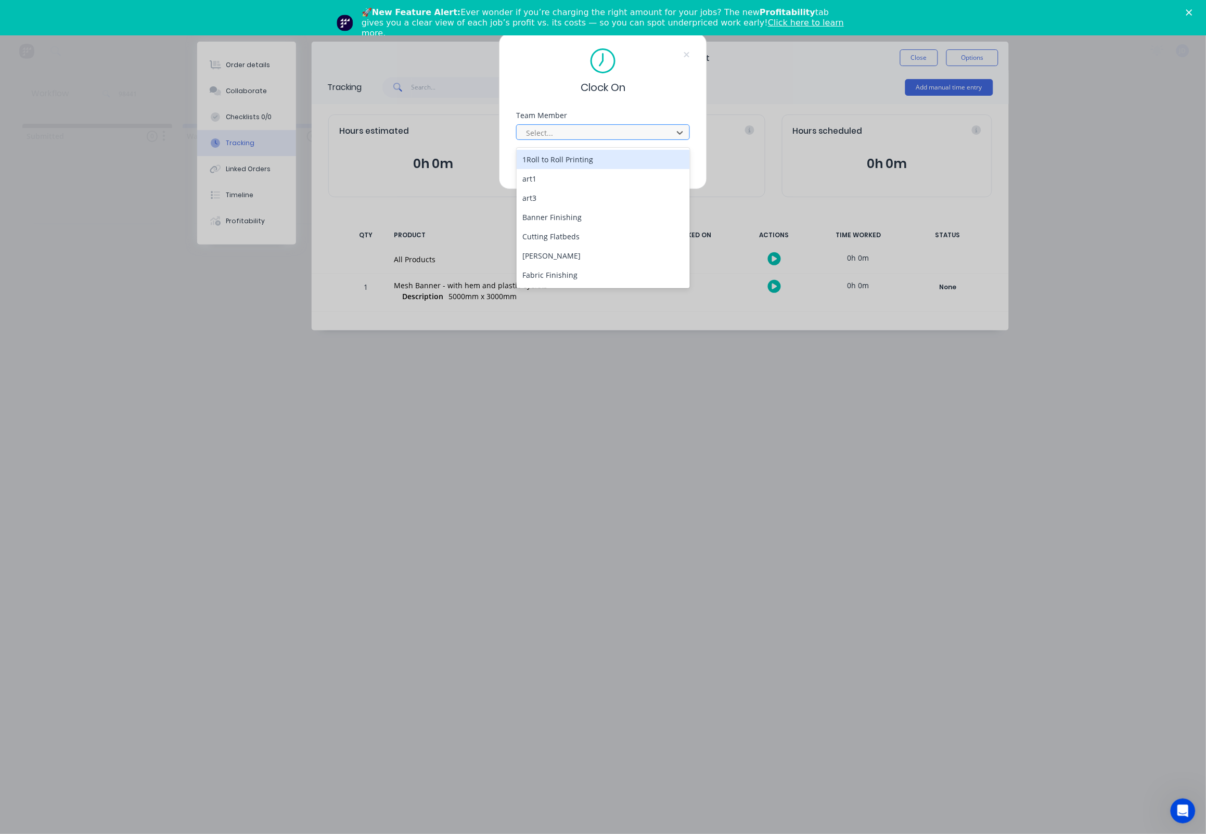
click at [566, 130] on div at bounding box center [596, 132] width 143 height 13
click at [545, 247] on div "[PERSON_NAME]" at bounding box center [604, 255] width 174 height 19
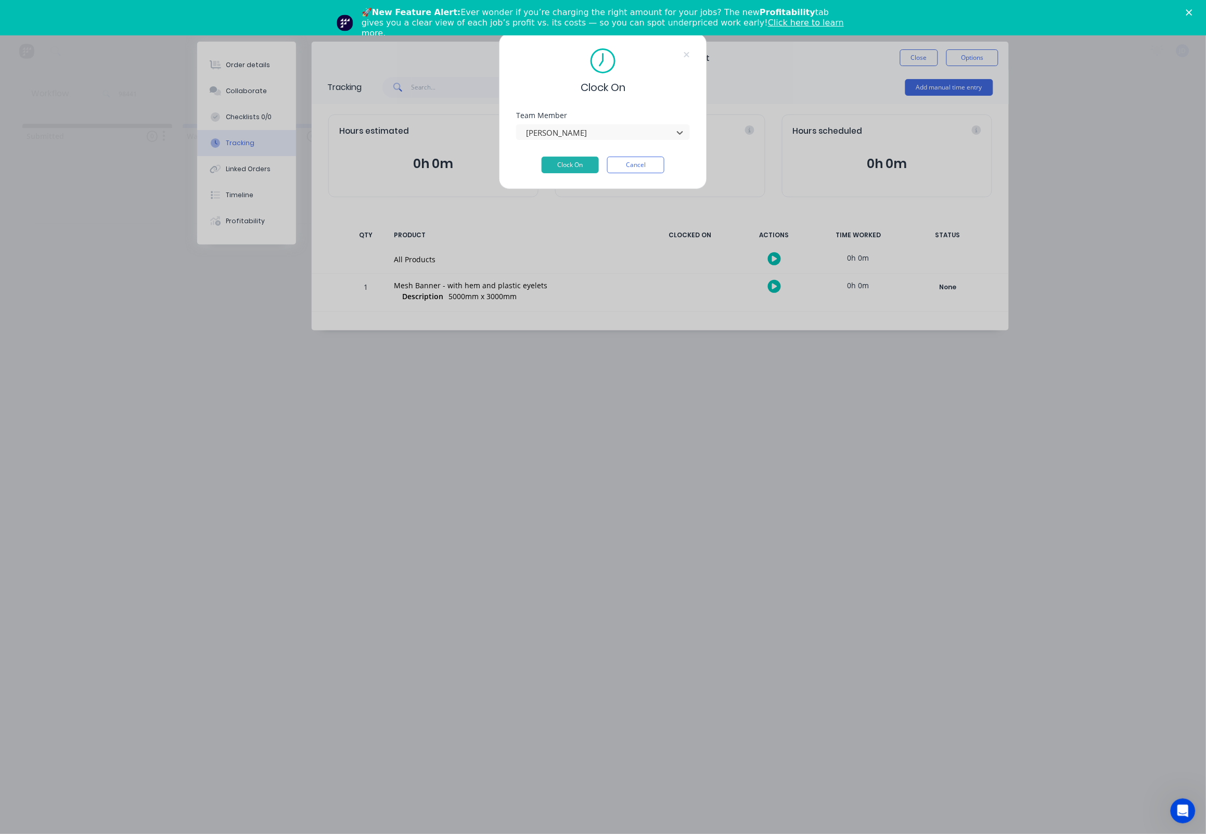
click at [574, 157] on div "Team Member option [PERSON_NAME], selected. [PERSON_NAME]" at bounding box center [603, 134] width 174 height 45
click at [573, 164] on button "Clock On" at bounding box center [570, 165] width 57 height 17
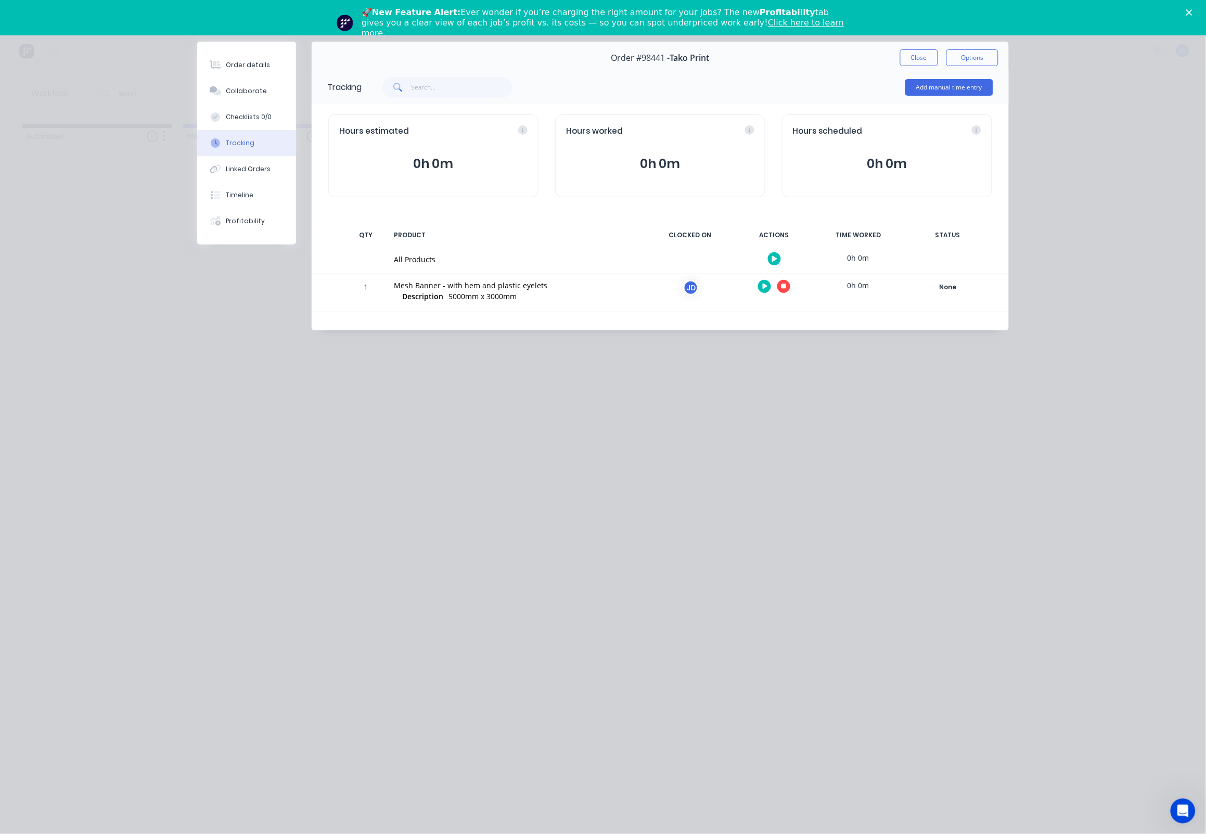
click at [789, 289] on button "button" at bounding box center [783, 286] width 13 height 13
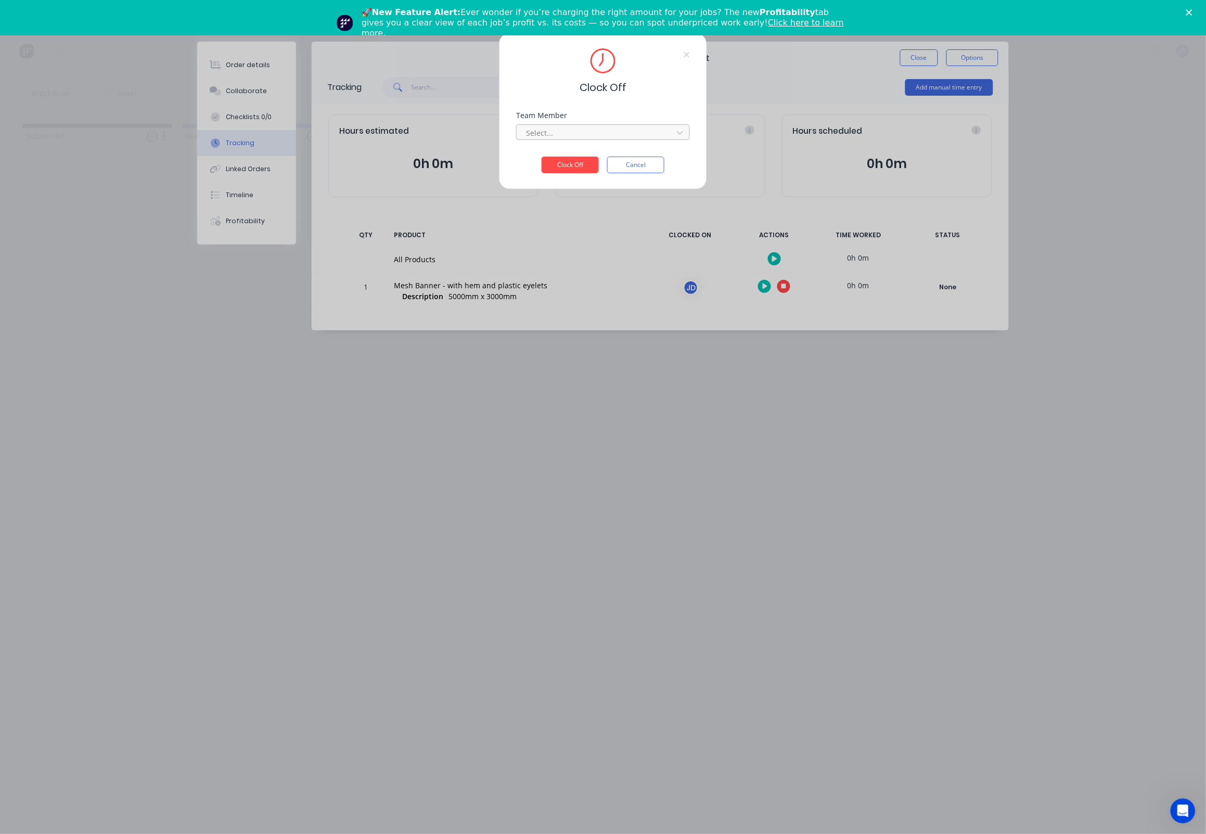
click at [559, 134] on div at bounding box center [596, 132] width 143 height 13
click at [534, 158] on div "[PERSON_NAME]" at bounding box center [604, 159] width 174 height 19
click at [550, 171] on button "Clock Off" at bounding box center [570, 165] width 57 height 17
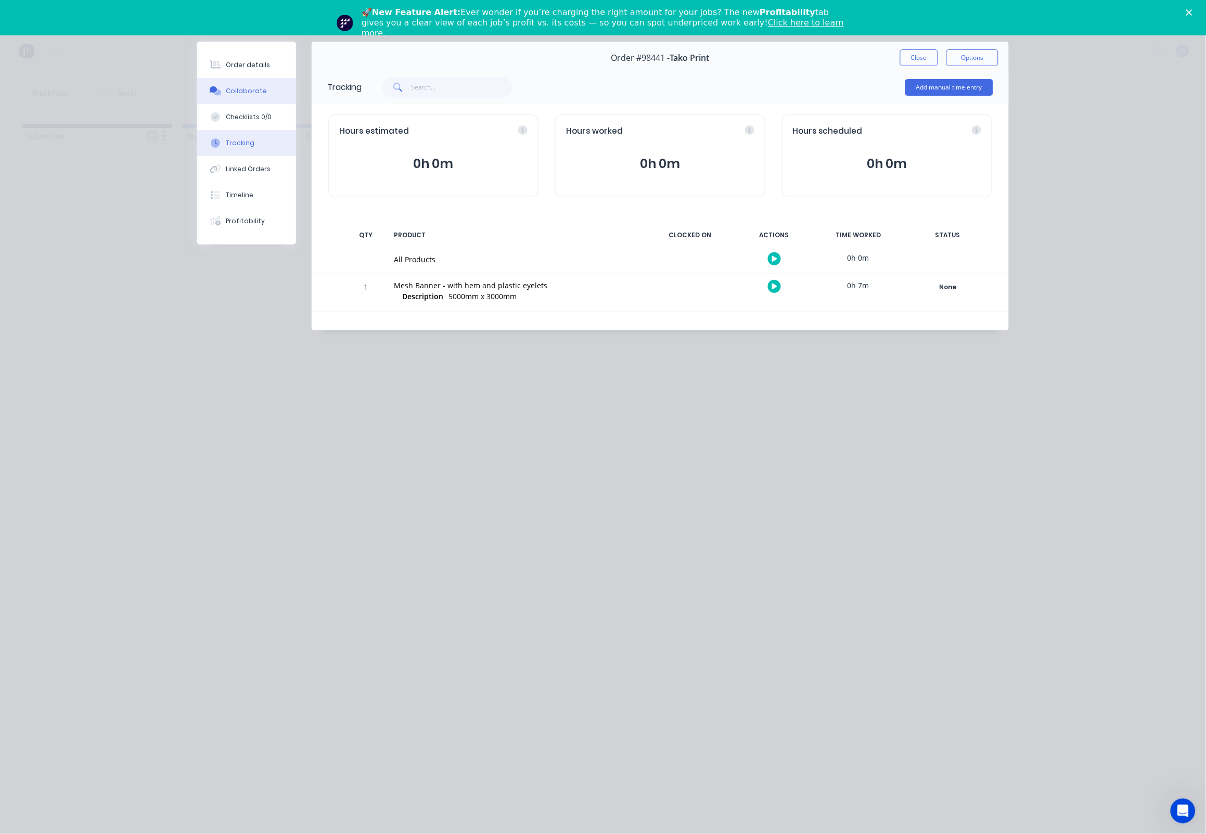
click at [241, 99] on button "Collaborate" at bounding box center [246, 91] width 99 height 26
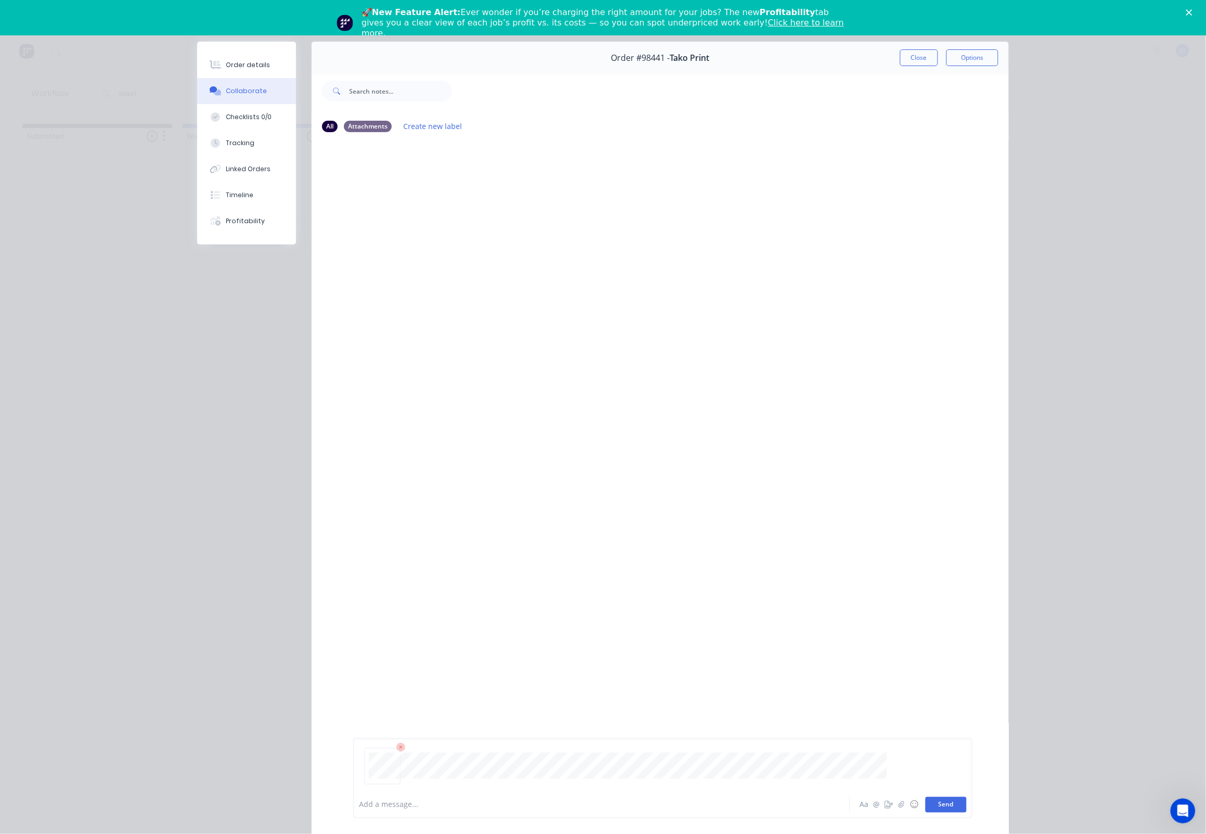
click at [948, 797] on button "Send" at bounding box center [946, 805] width 41 height 16
drag, startPoint x: 925, startPoint y: 57, endPoint x: 911, endPoint y: 57, distance: 14.1
click at [925, 57] on button "Close" at bounding box center [919, 57] width 38 height 17
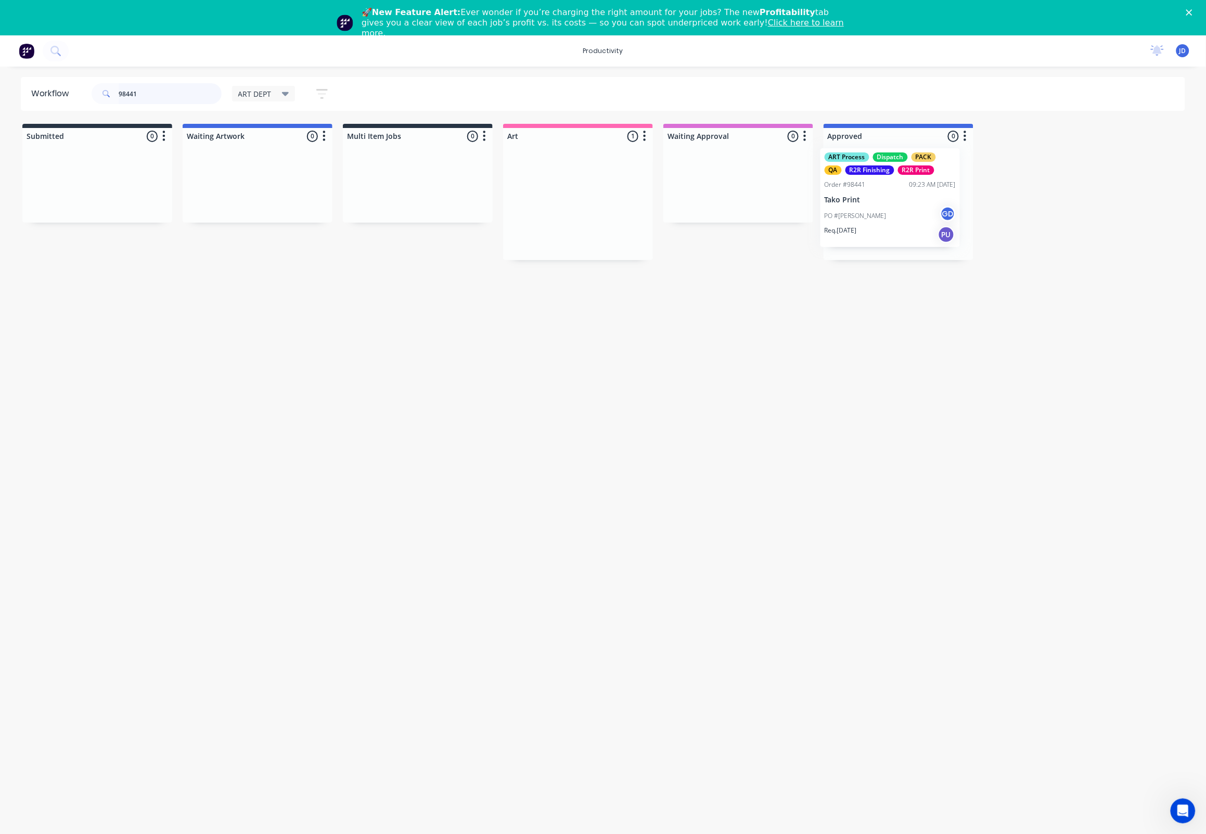
drag, startPoint x: 543, startPoint y: 193, endPoint x: 855, endPoint y: 188, distance: 312.2
click at [147, 81] on div "98441" at bounding box center [157, 93] width 130 height 31
drag, startPoint x: 95, startPoint y: 91, endPoint x: 123, endPoint y: 93, distance: 28.2
click at [80, 92] on header "Workflow 98441 ART DEPT Save new view None edit ART DEPT (Default) edit Banner …" at bounding box center [603, 94] width 1165 height 34
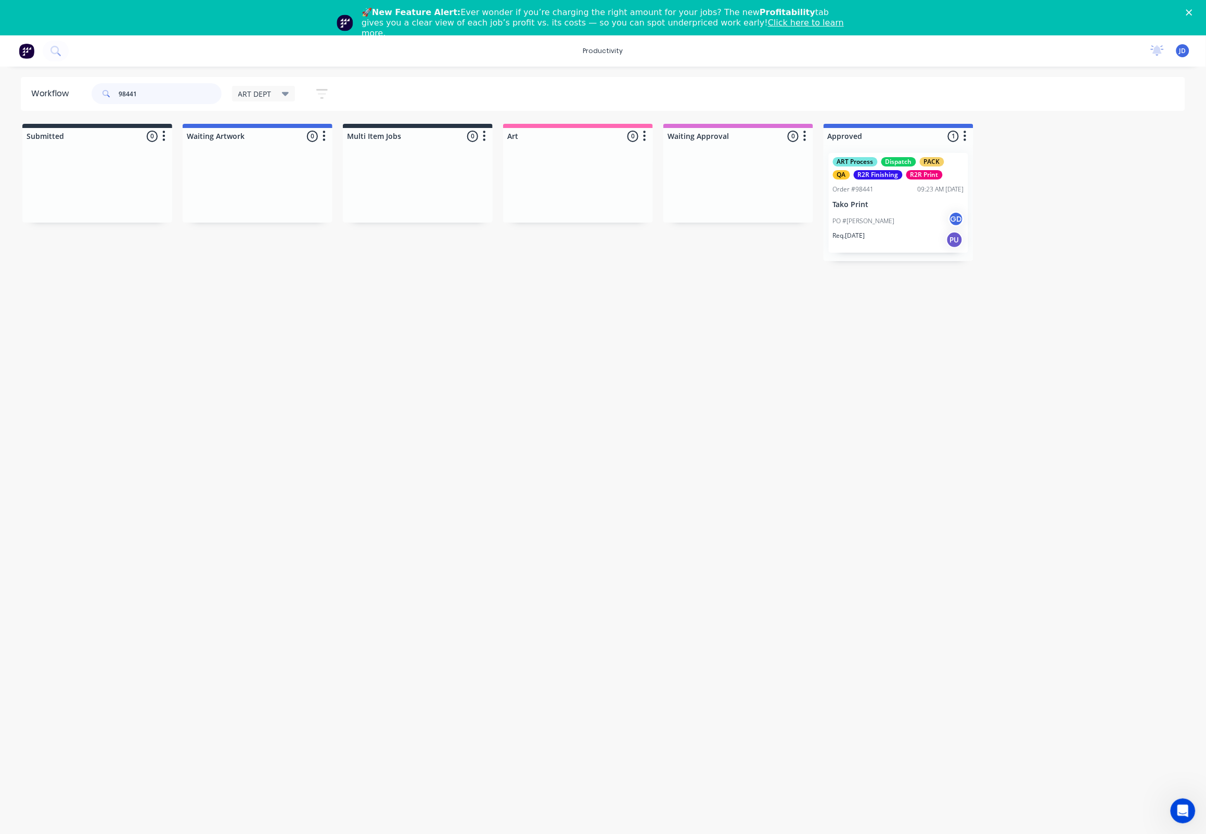
click at [117, 91] on div "98441" at bounding box center [157, 93] width 130 height 21
type input "98439"
drag, startPoint x: 76, startPoint y: 211, endPoint x: 594, endPoint y: 209, distance: 517.7
click at [576, 235] on div "Req. [DATE] PU" at bounding box center [578, 240] width 131 height 18
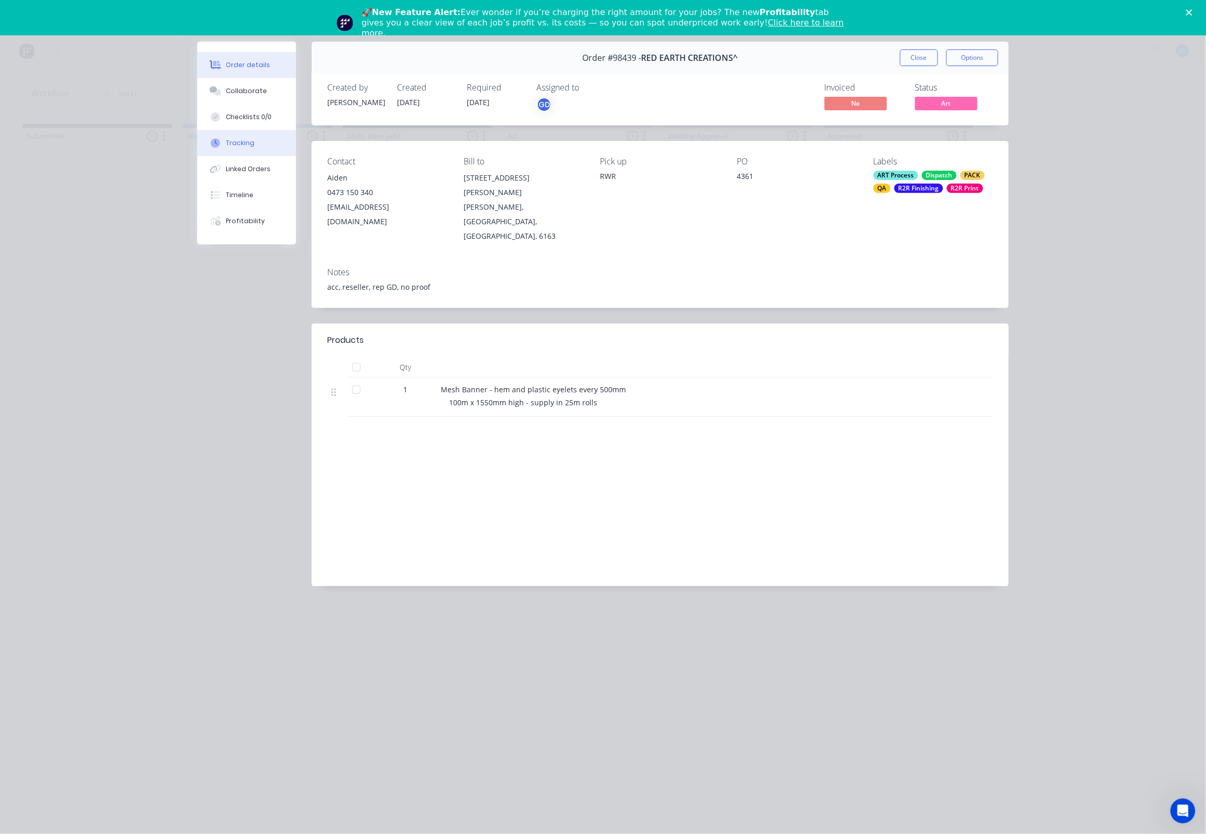
click at [241, 148] on div "Tracking" at bounding box center [240, 142] width 29 height 9
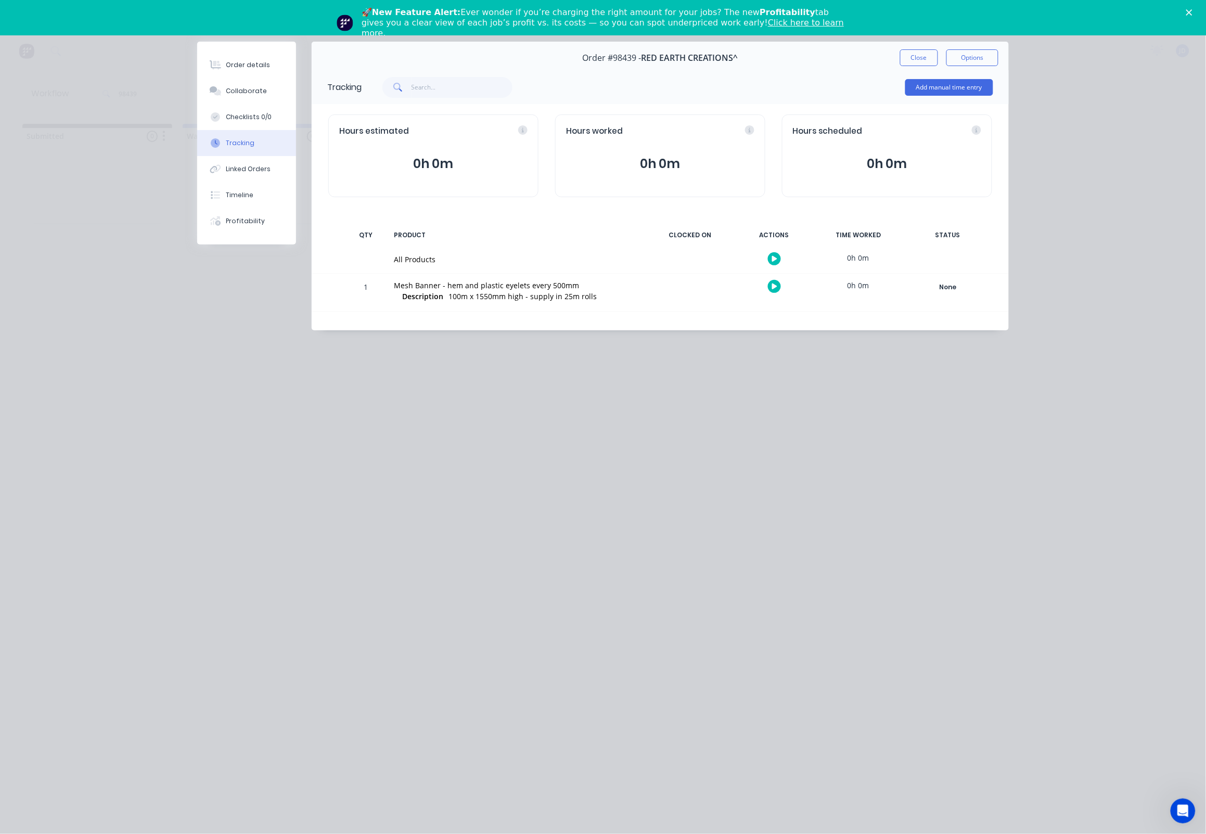
click at [768, 283] on div at bounding box center [774, 286] width 78 height 25
click at [770, 287] on button "button" at bounding box center [774, 286] width 13 height 13
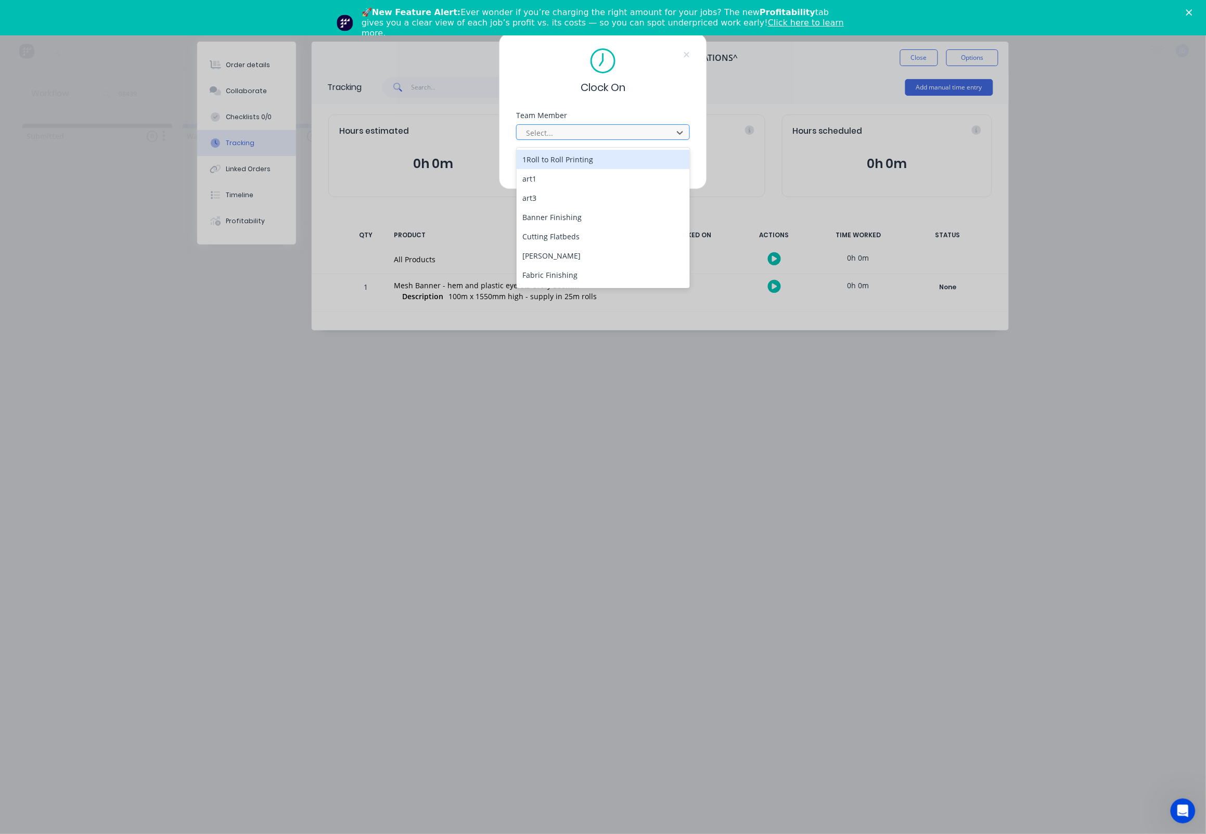
drag, startPoint x: 575, startPoint y: 134, endPoint x: 564, endPoint y: 143, distance: 14.5
click at [575, 134] on div at bounding box center [596, 132] width 143 height 13
click at [536, 269] on div "[PERSON_NAME]" at bounding box center [604, 278] width 174 height 19
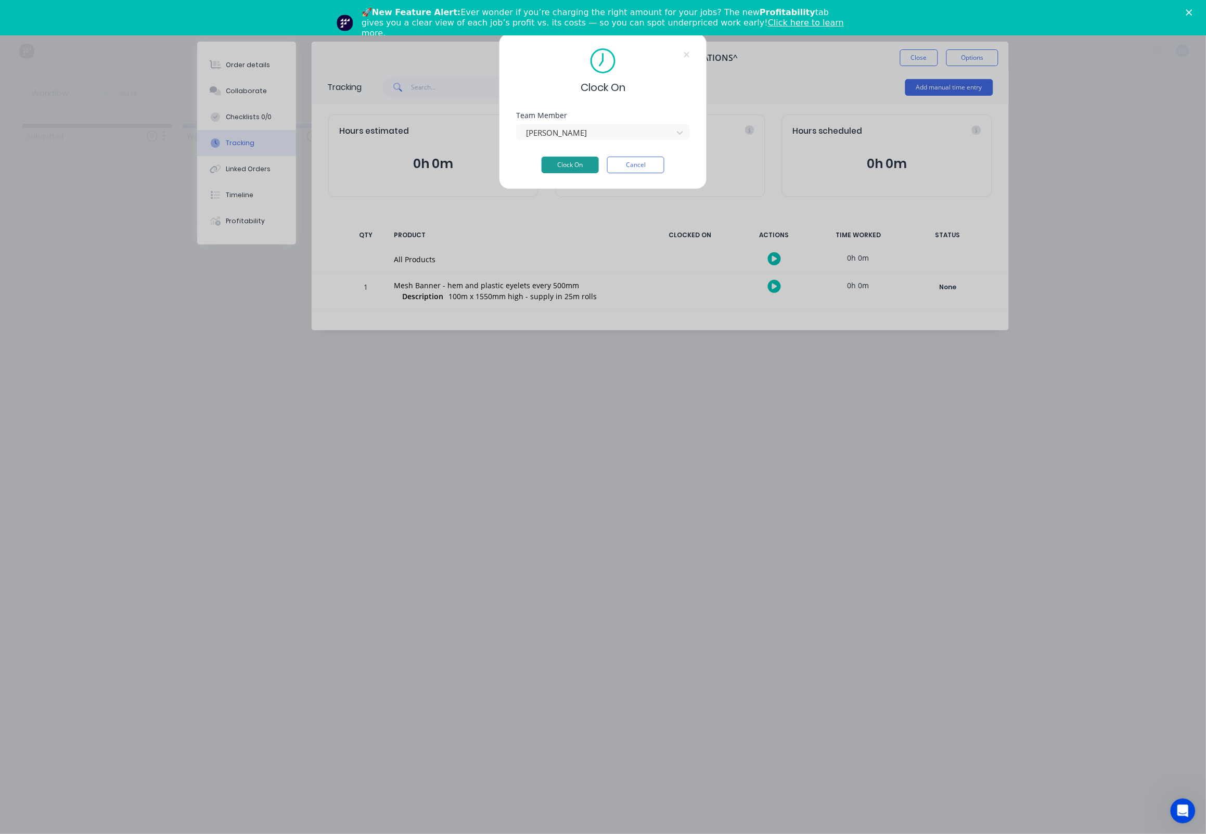
click at [558, 171] on button "Clock On" at bounding box center [570, 165] width 57 height 17
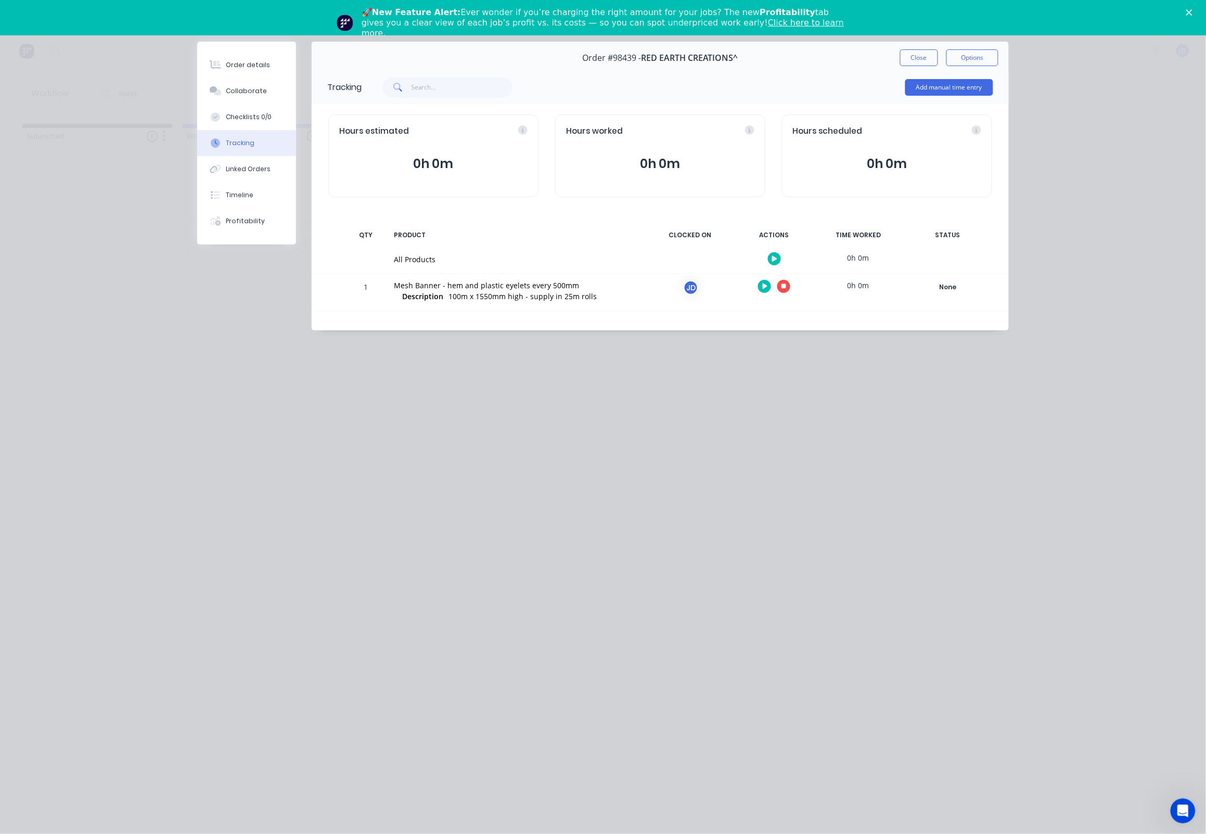
click at [783, 287] on icon "button" at bounding box center [784, 286] width 5 height 5
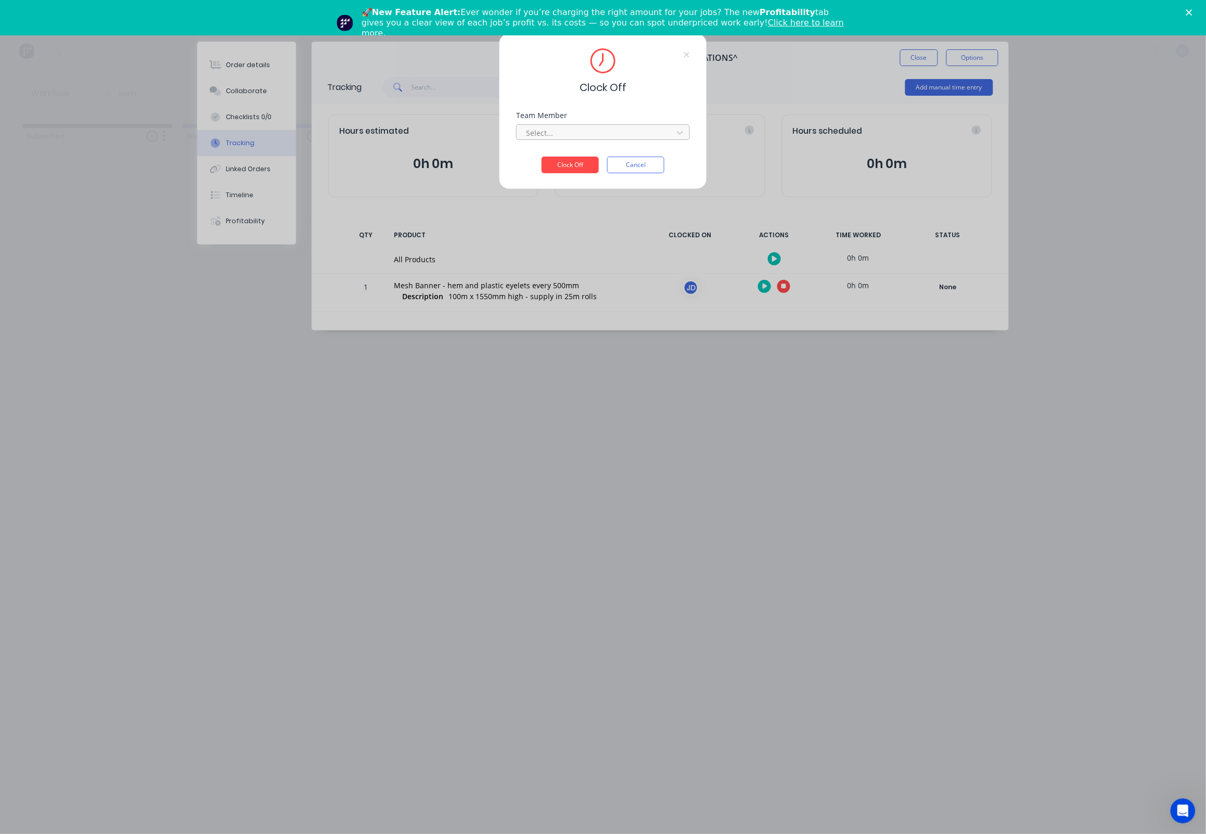
drag, startPoint x: 547, startPoint y: 126, endPoint x: 549, endPoint y: 132, distance: 6.8
click at [546, 126] on div "Select..." at bounding box center [603, 131] width 174 height 18
drag, startPoint x: 552, startPoint y: 139, endPoint x: 545, endPoint y: 152, distance: 14.7
click at [551, 138] on div "Select..." at bounding box center [596, 132] width 140 height 11
click at [544, 165] on div "[PERSON_NAME]" at bounding box center [604, 159] width 174 height 19
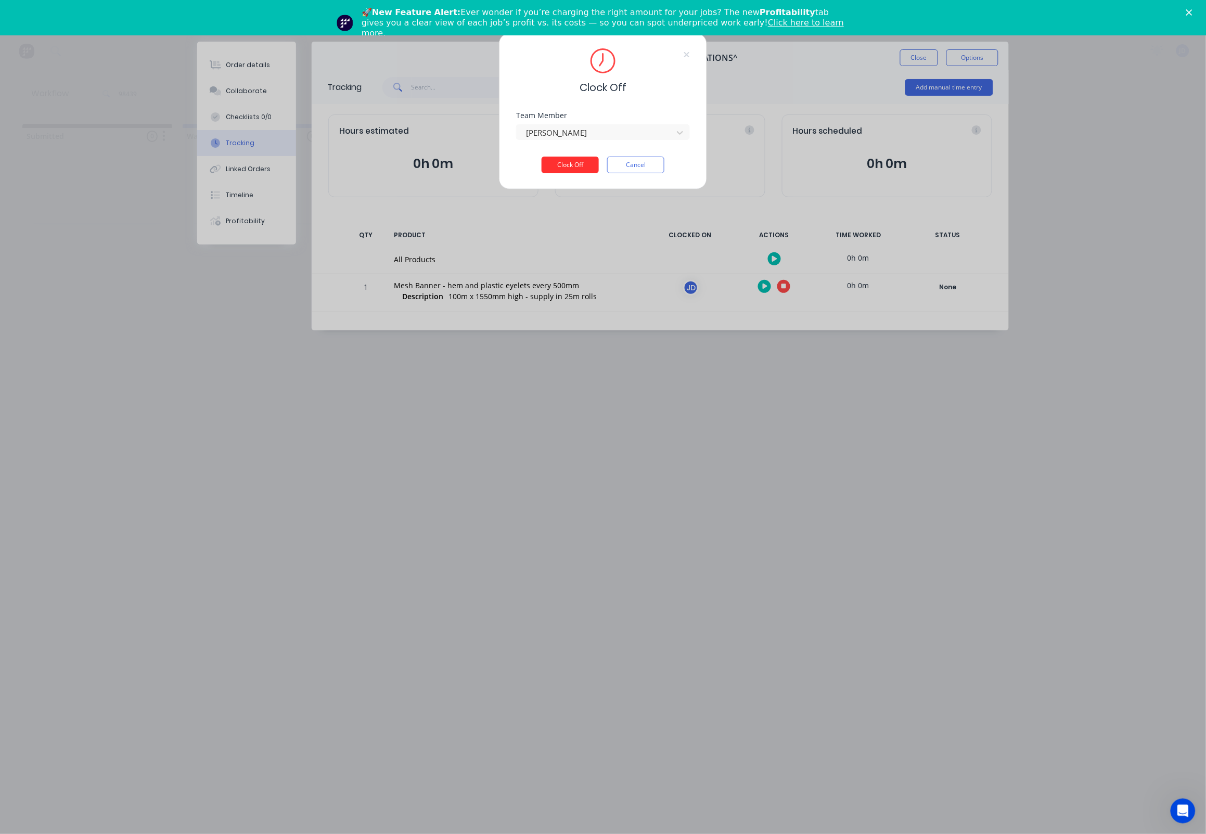
click at [554, 170] on button "Clock Off" at bounding box center [570, 165] width 57 height 17
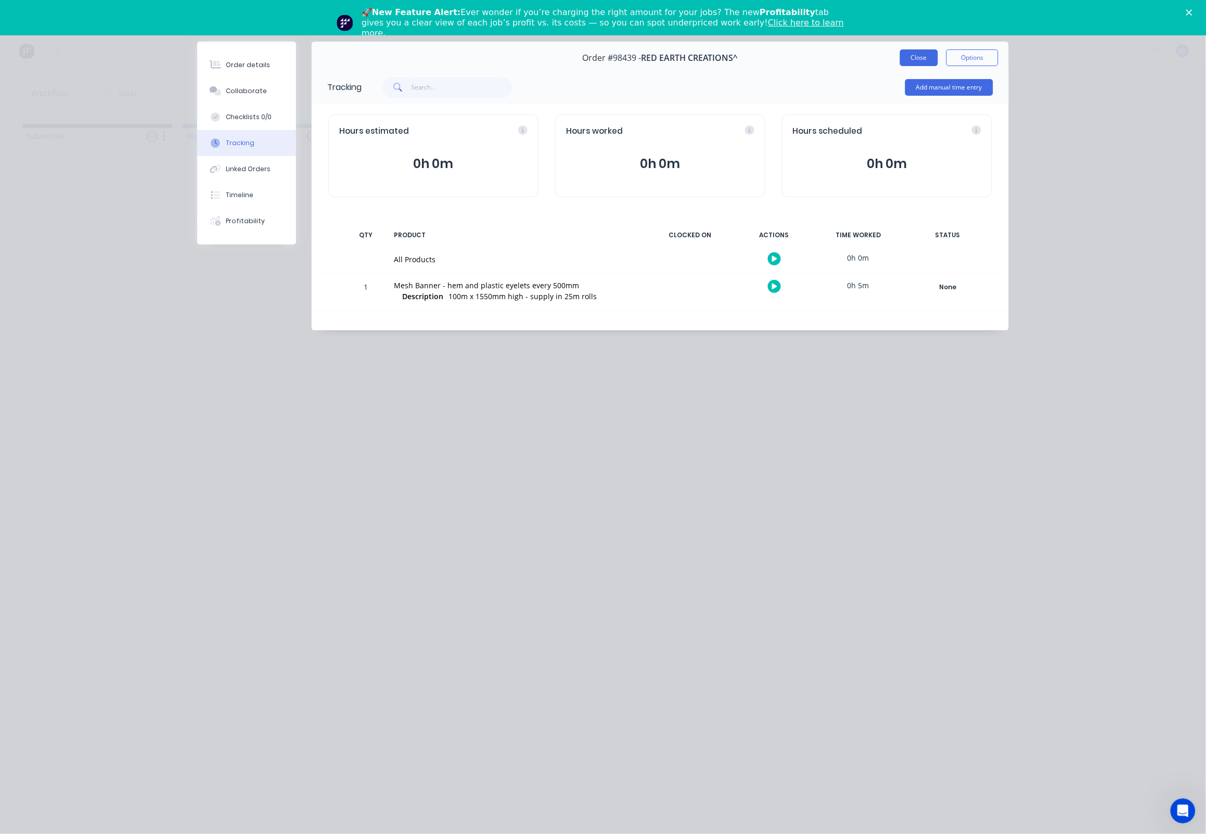
click at [913, 61] on button "Close" at bounding box center [919, 57] width 38 height 17
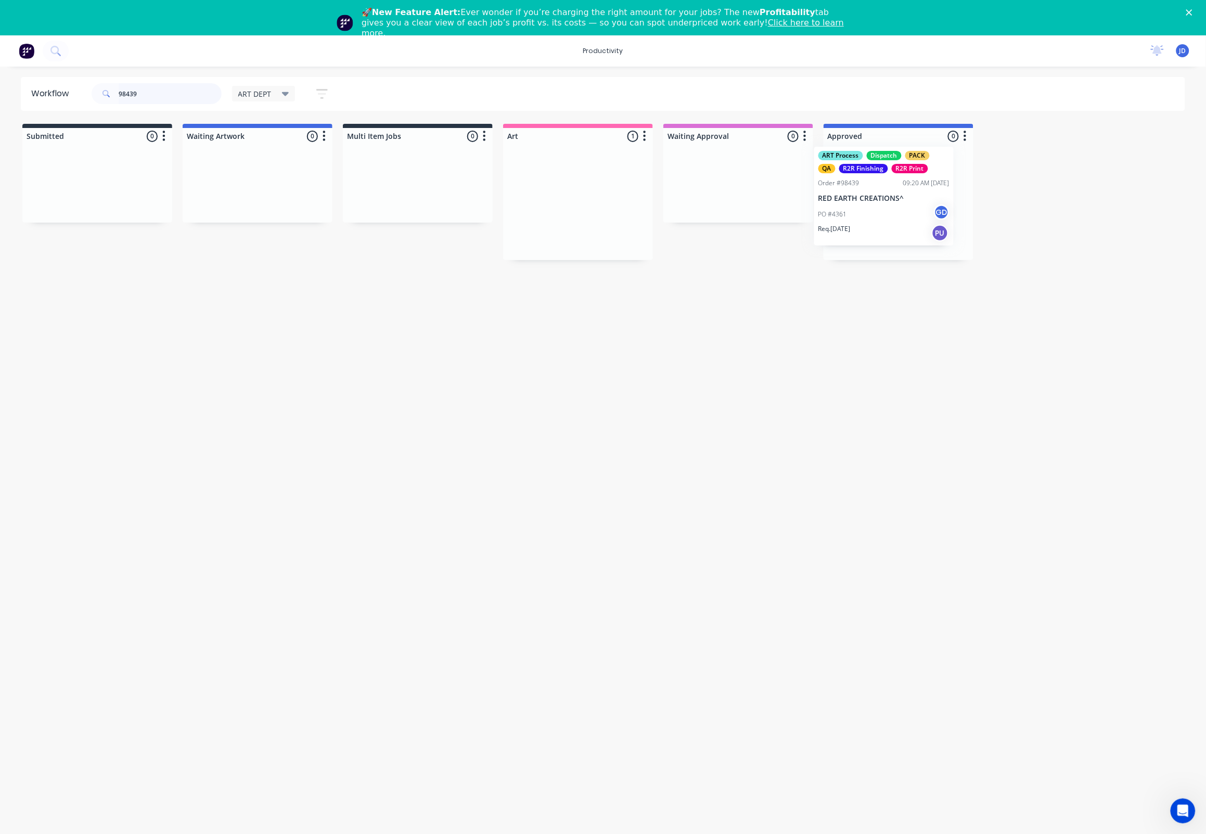
drag, startPoint x: 579, startPoint y: 236, endPoint x: 893, endPoint y: 232, distance: 314.8
click at [869, 218] on div "PO #4361 GD" at bounding box center [898, 221] width 131 height 20
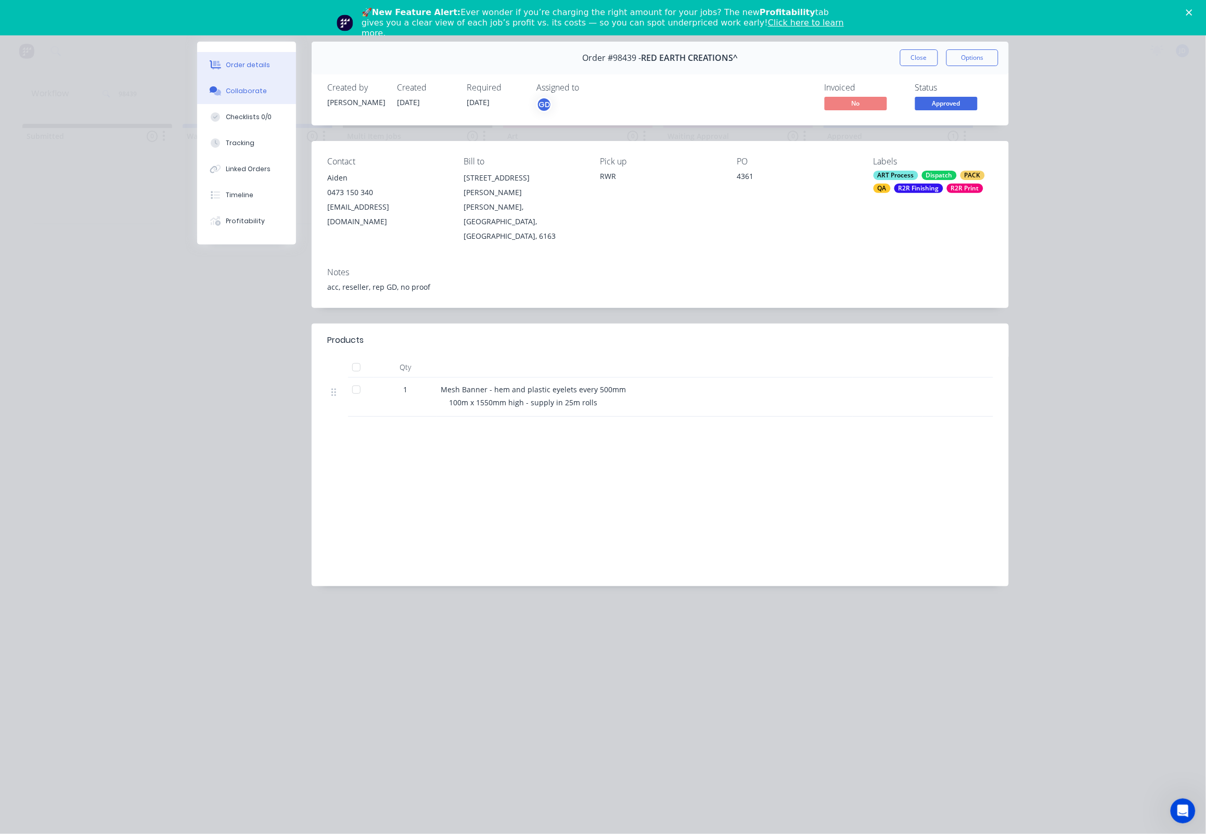
click at [254, 89] on div "Collaborate" at bounding box center [246, 90] width 41 height 9
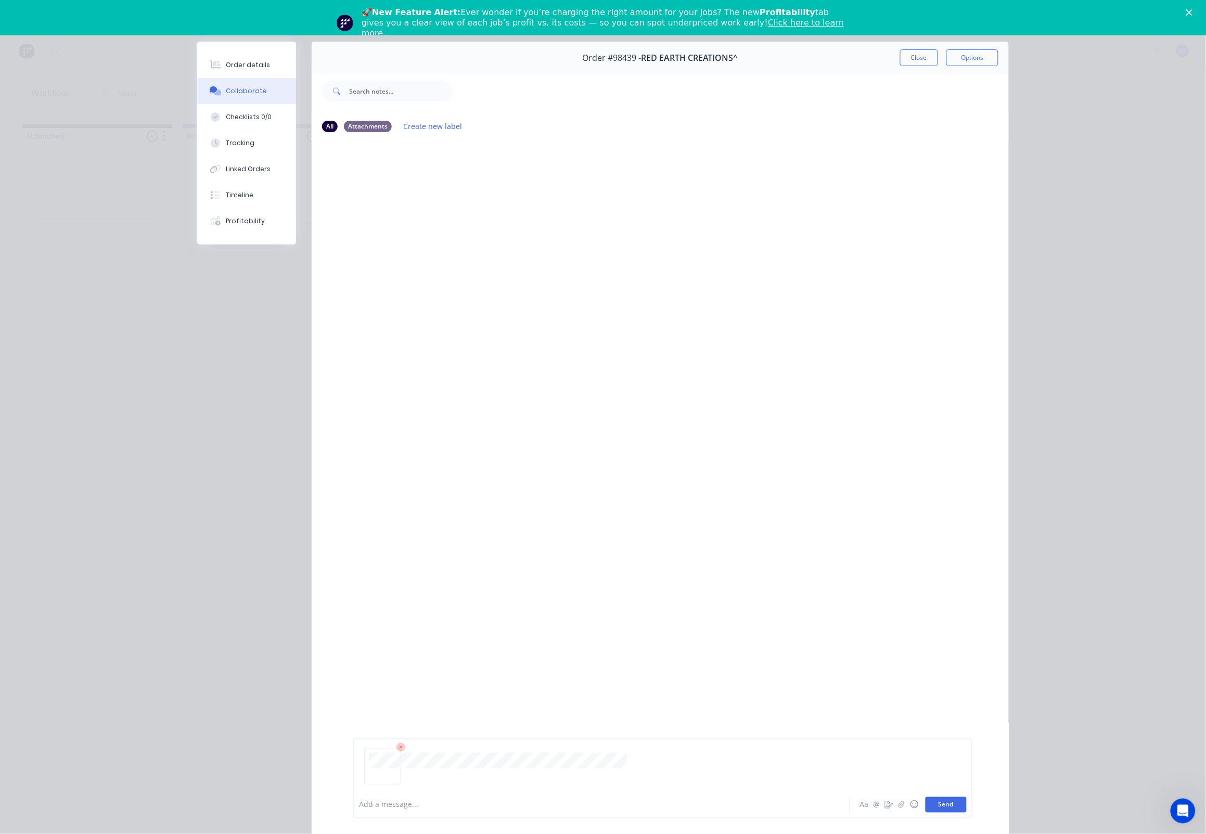
click at [941, 807] on button "Send" at bounding box center [946, 805] width 41 height 16
